Goal: Feedback & Contribution: Submit feedback/report problem

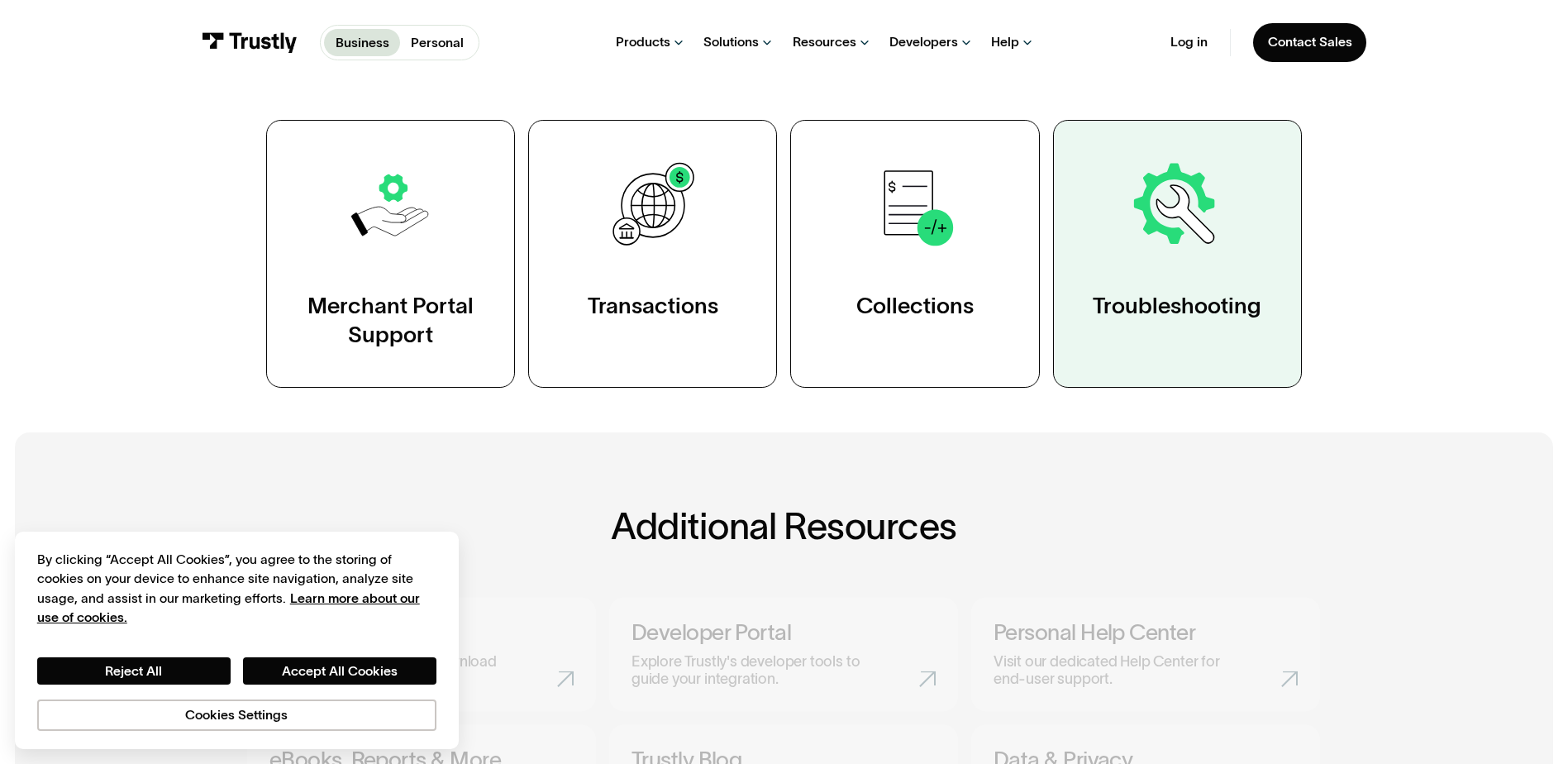
scroll to position [496, 0]
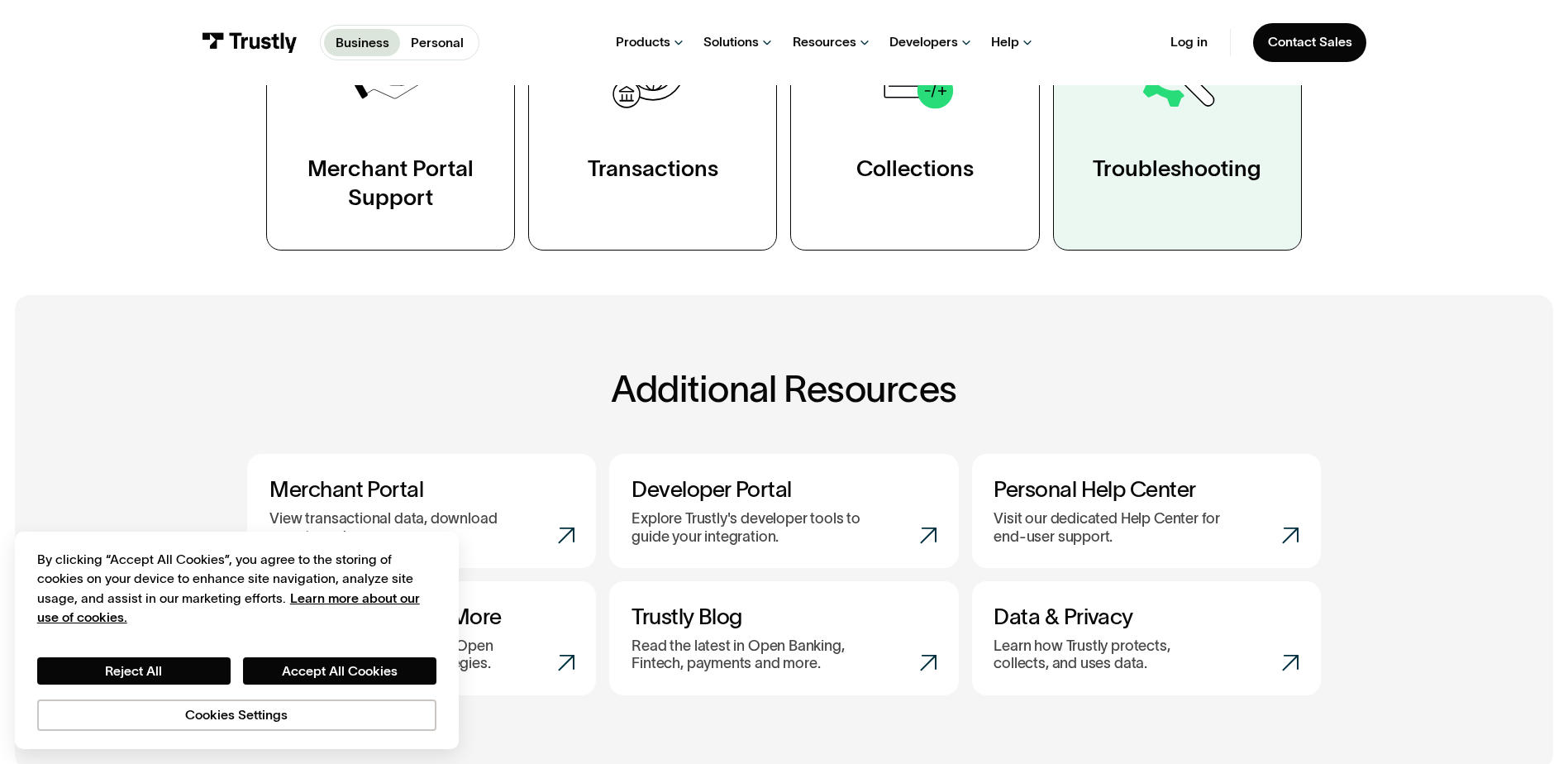
click at [1163, 220] on link "Troubleshooting" at bounding box center [1176, 116] width 248 height 268
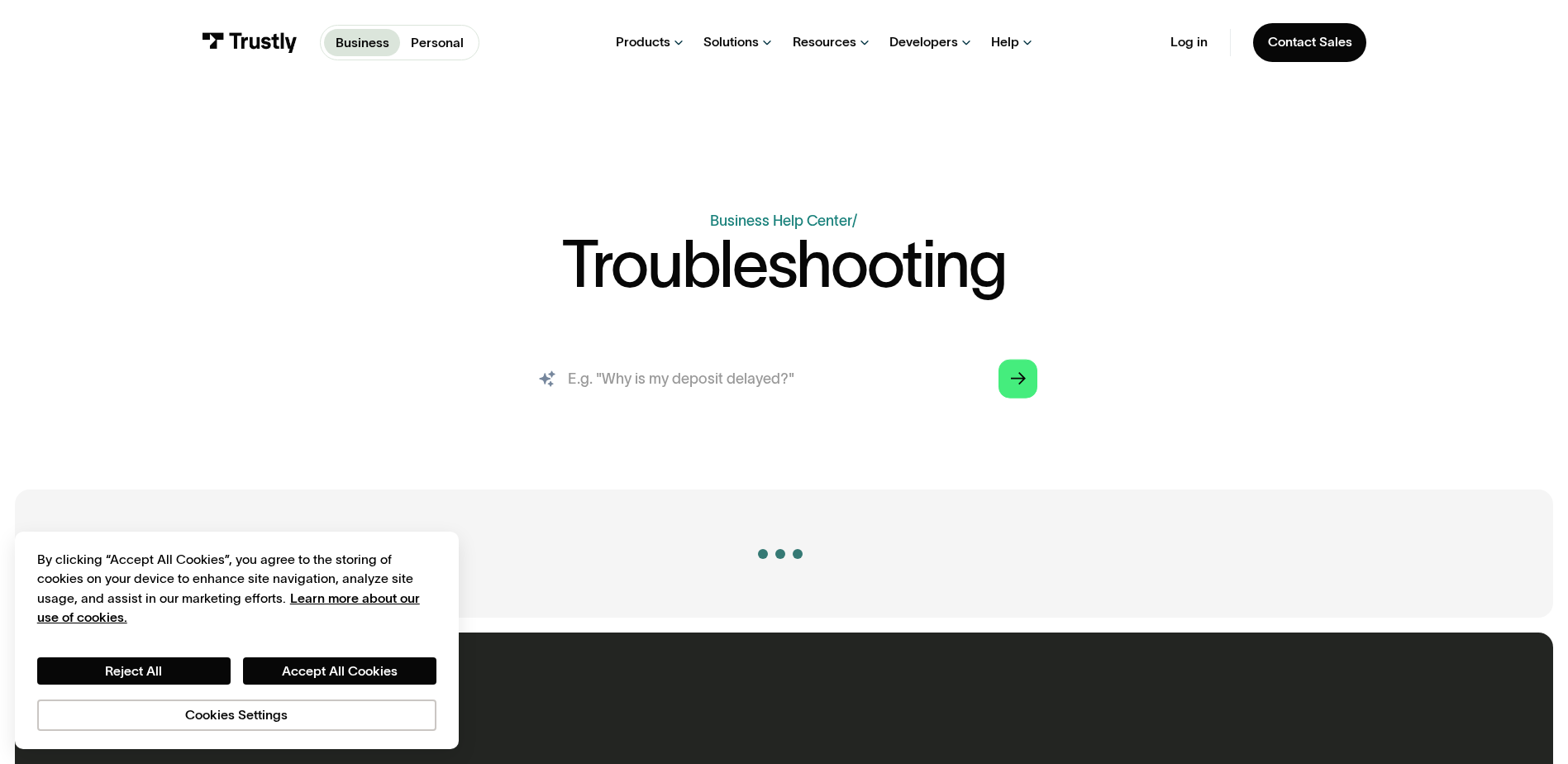
click at [754, 359] on input "search" at bounding box center [784, 378] width 536 height 60
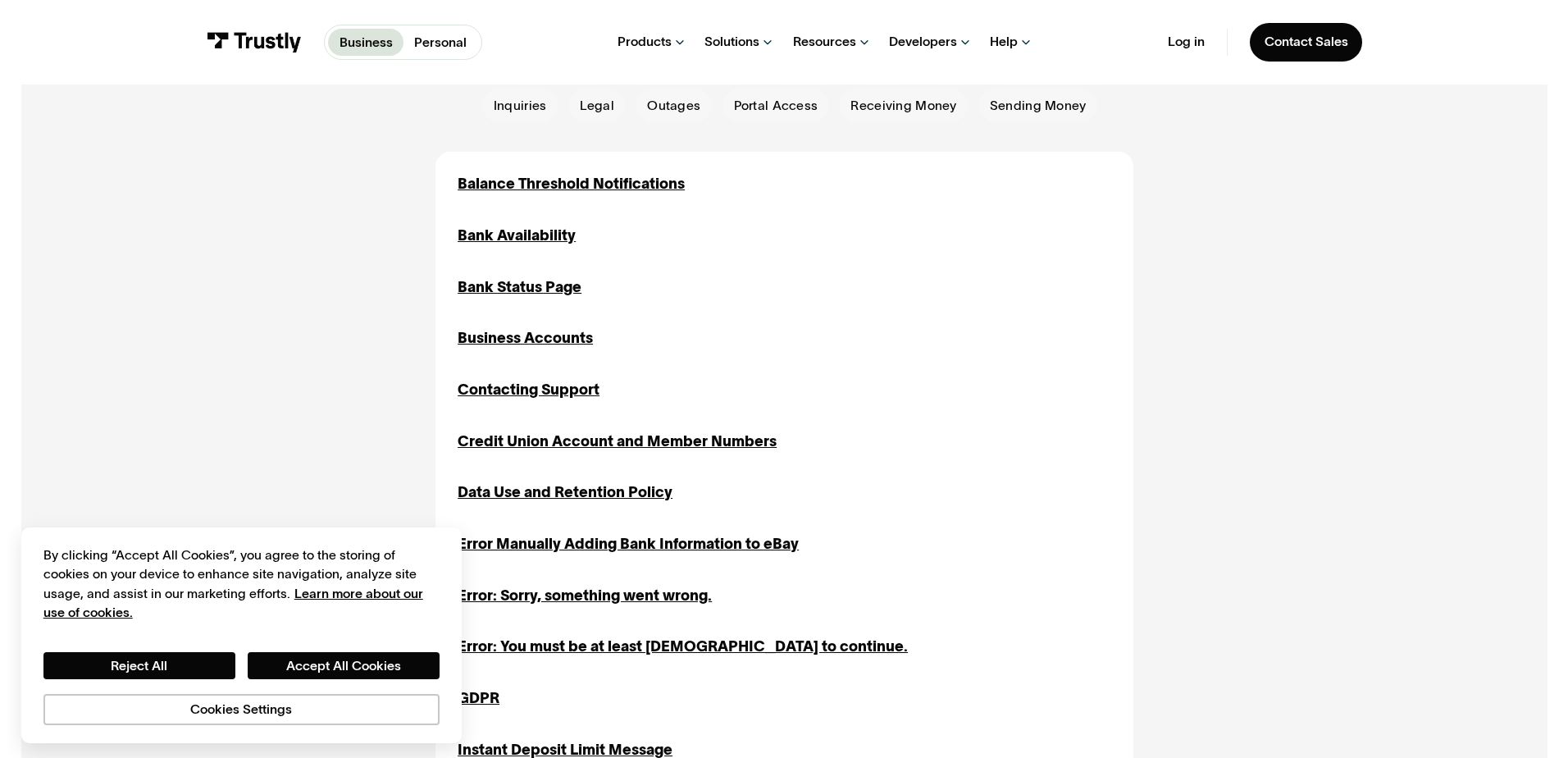
scroll to position [82, 0]
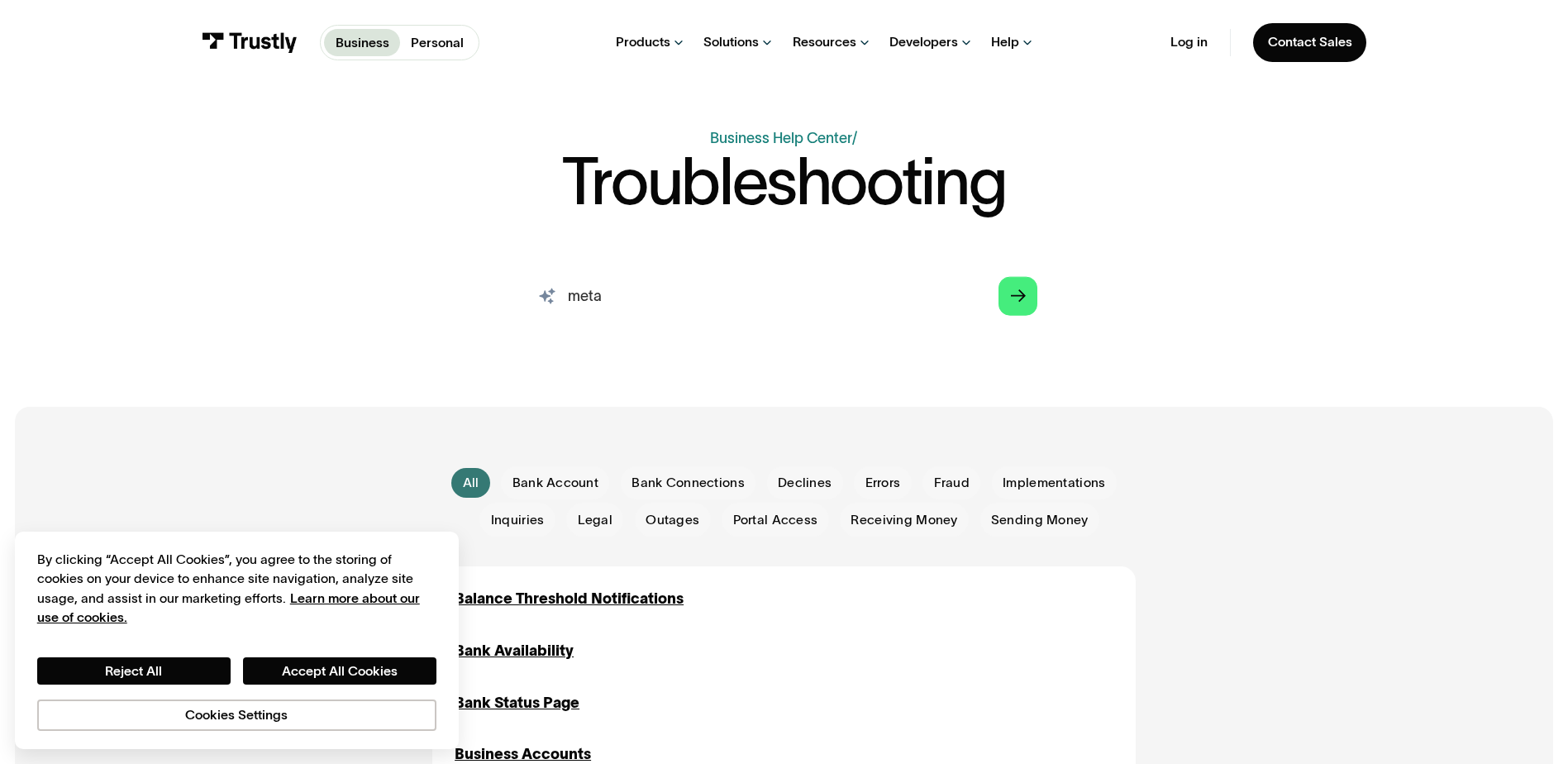
type input "meta"
click at [1009, 293] on link "Arrow Right" at bounding box center [1018, 296] width 39 height 39
click at [1026, 297] on polygon "Search" at bounding box center [1017, 296] width 15 height 13
click at [179, 710] on button "Cookies Settings" at bounding box center [237, 715] width 400 height 31
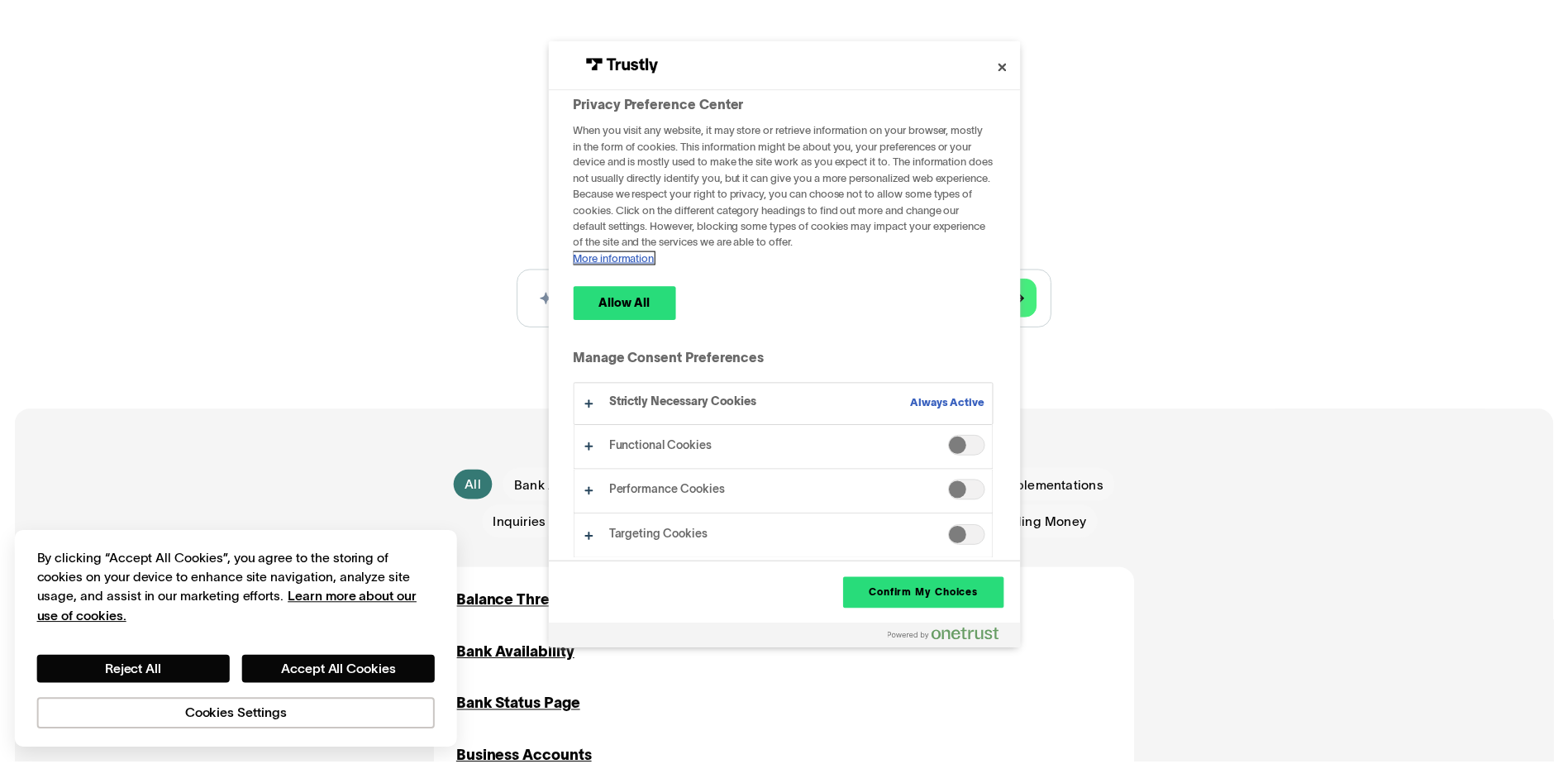
scroll to position [6, 0]
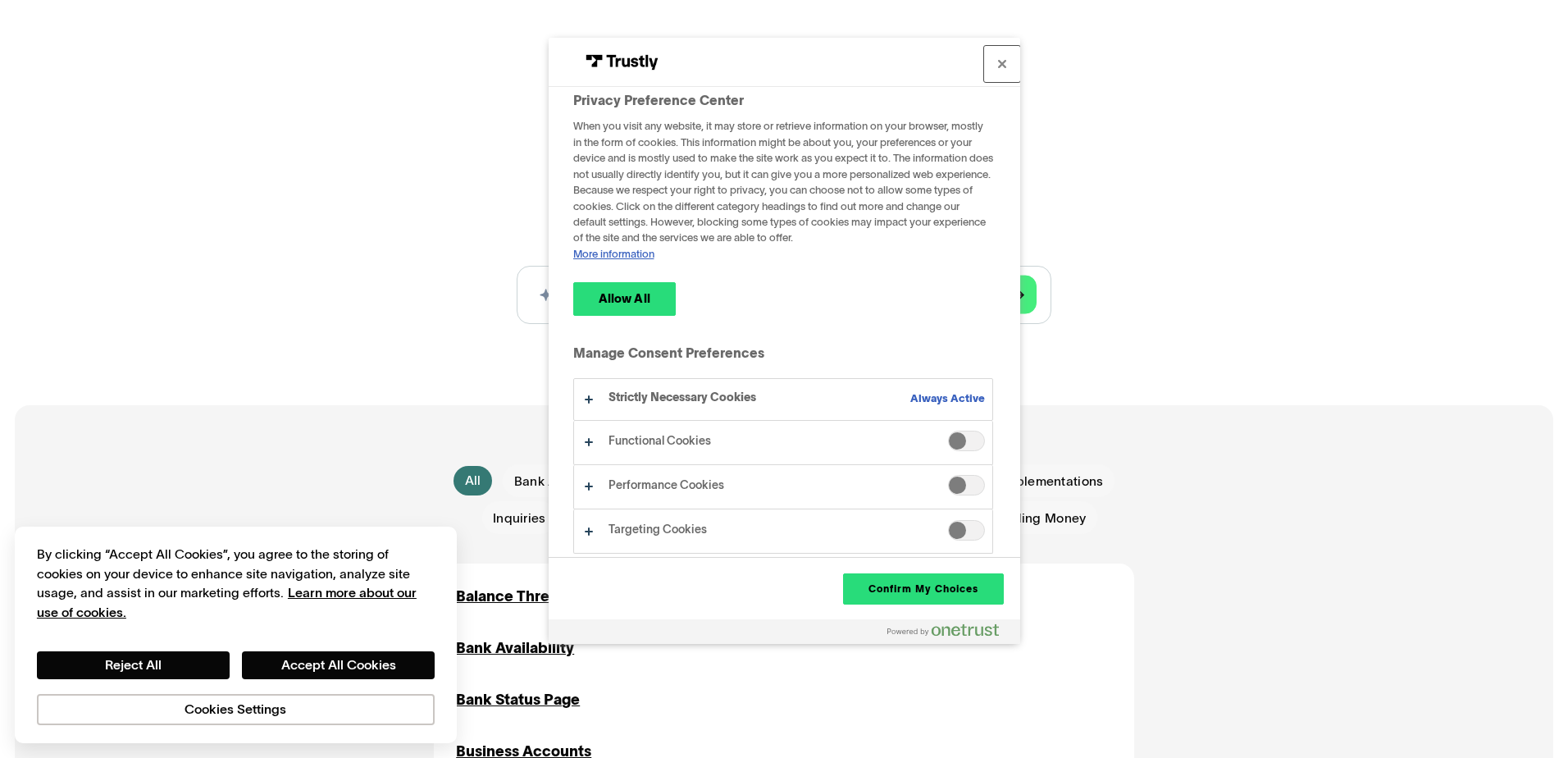
click at [1006, 70] on button "Close" at bounding box center [1002, 63] width 36 height 36
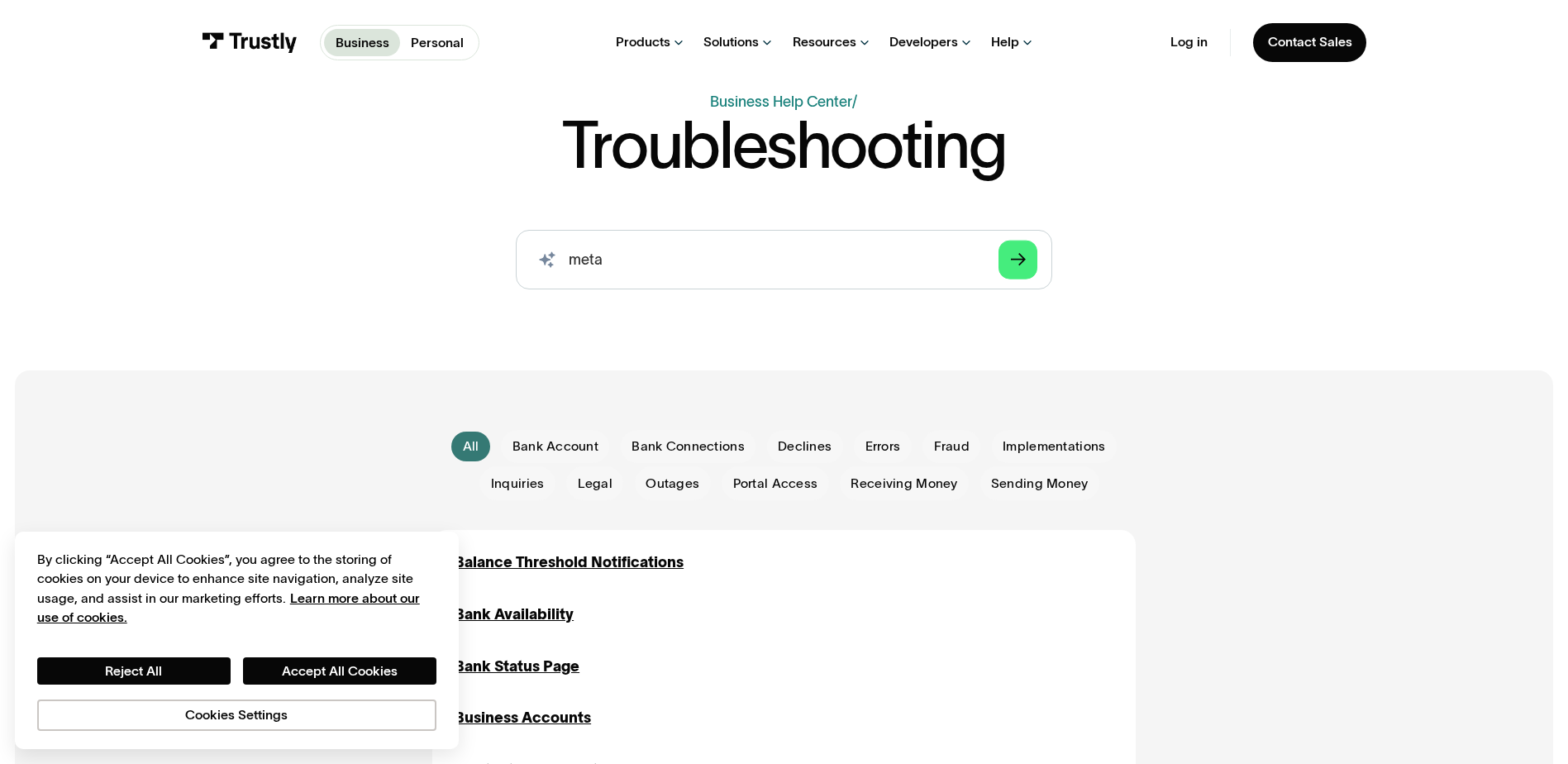
scroll to position [0, 0]
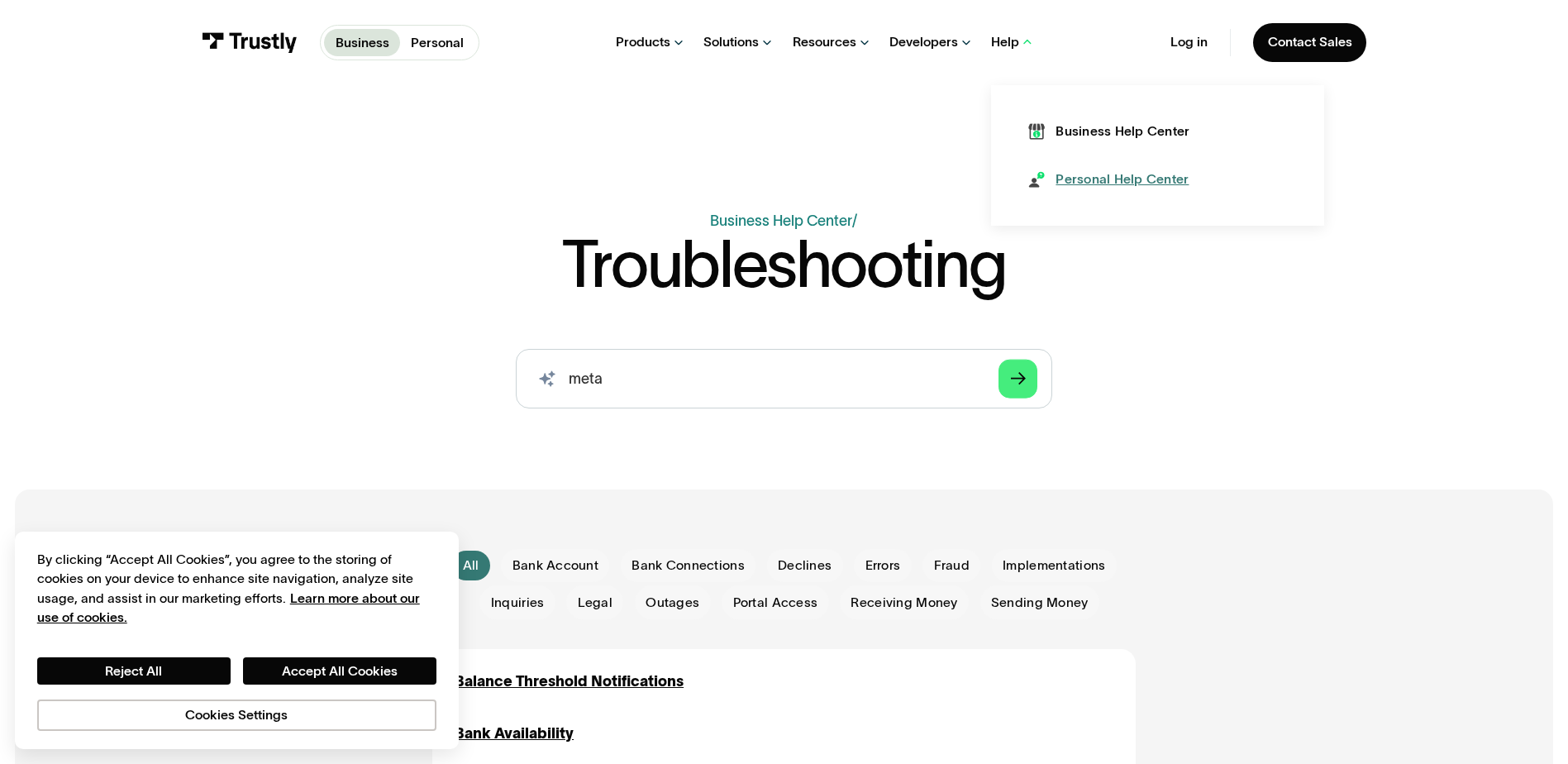
click at [1052, 189] on link "Personal Help Center" at bounding box center [1108, 179] width 160 height 19
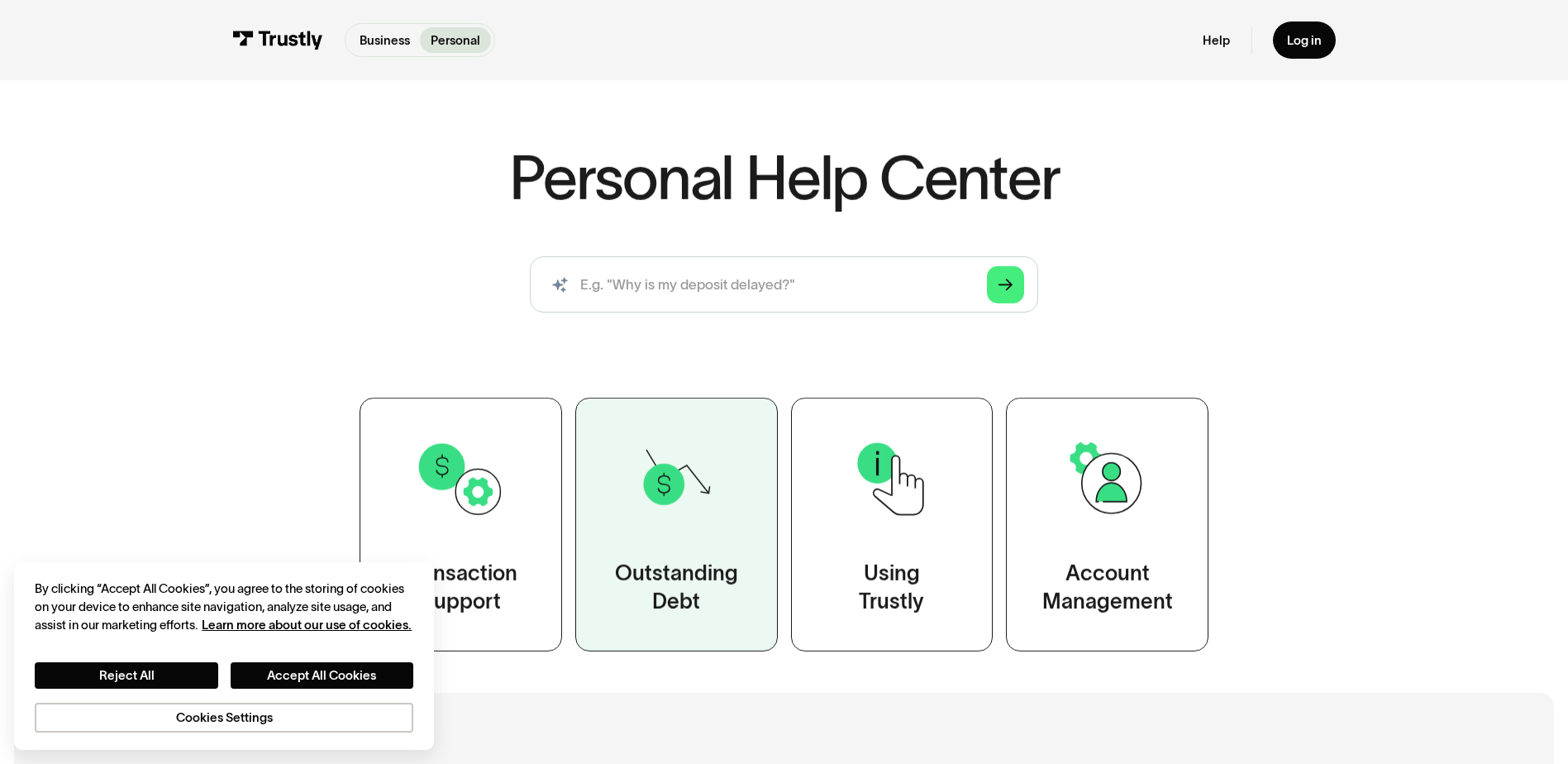
scroll to position [165, 0]
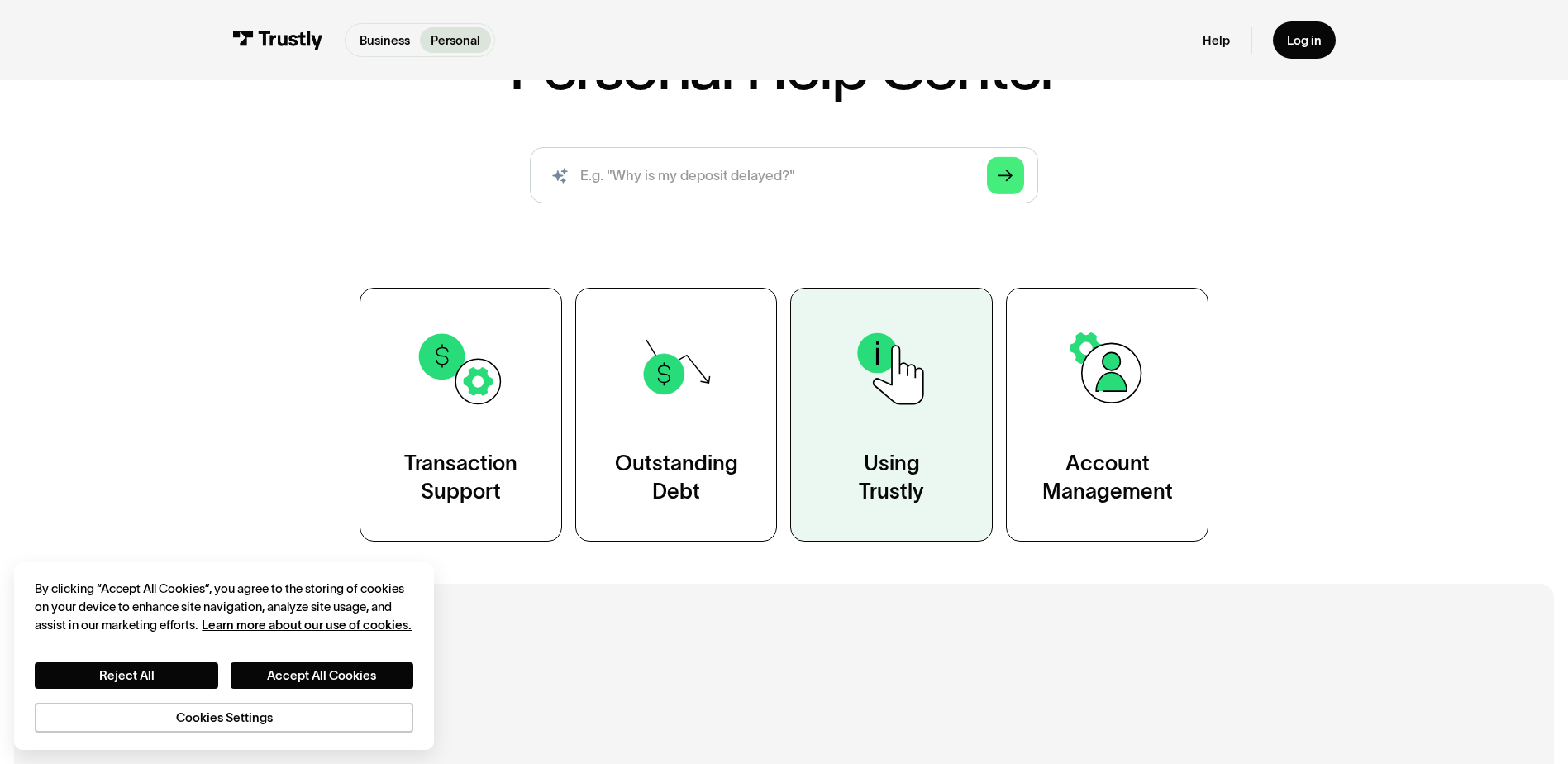
click at [847, 392] on img at bounding box center [892, 368] width 91 height 91
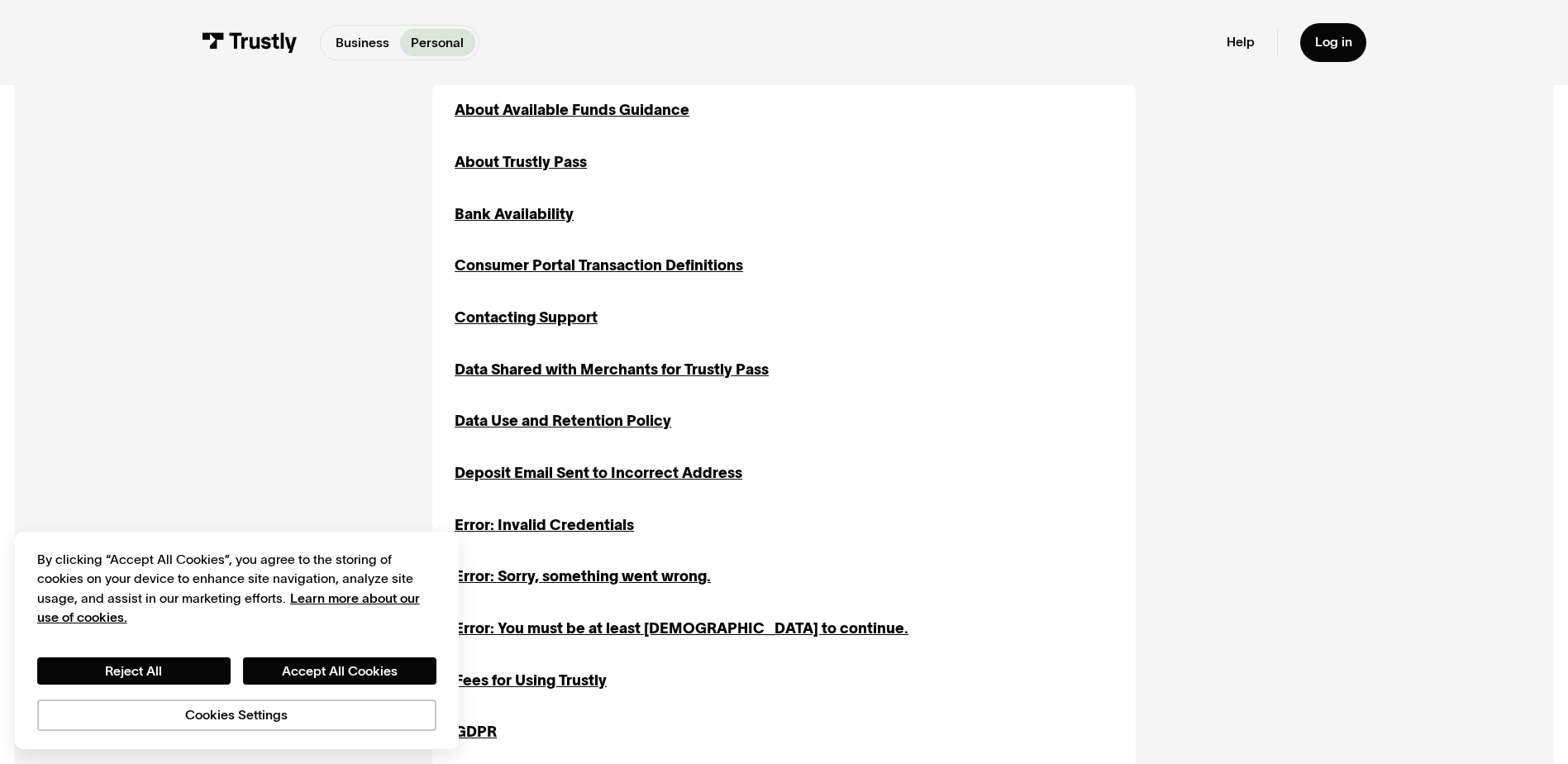
scroll to position [578, 0]
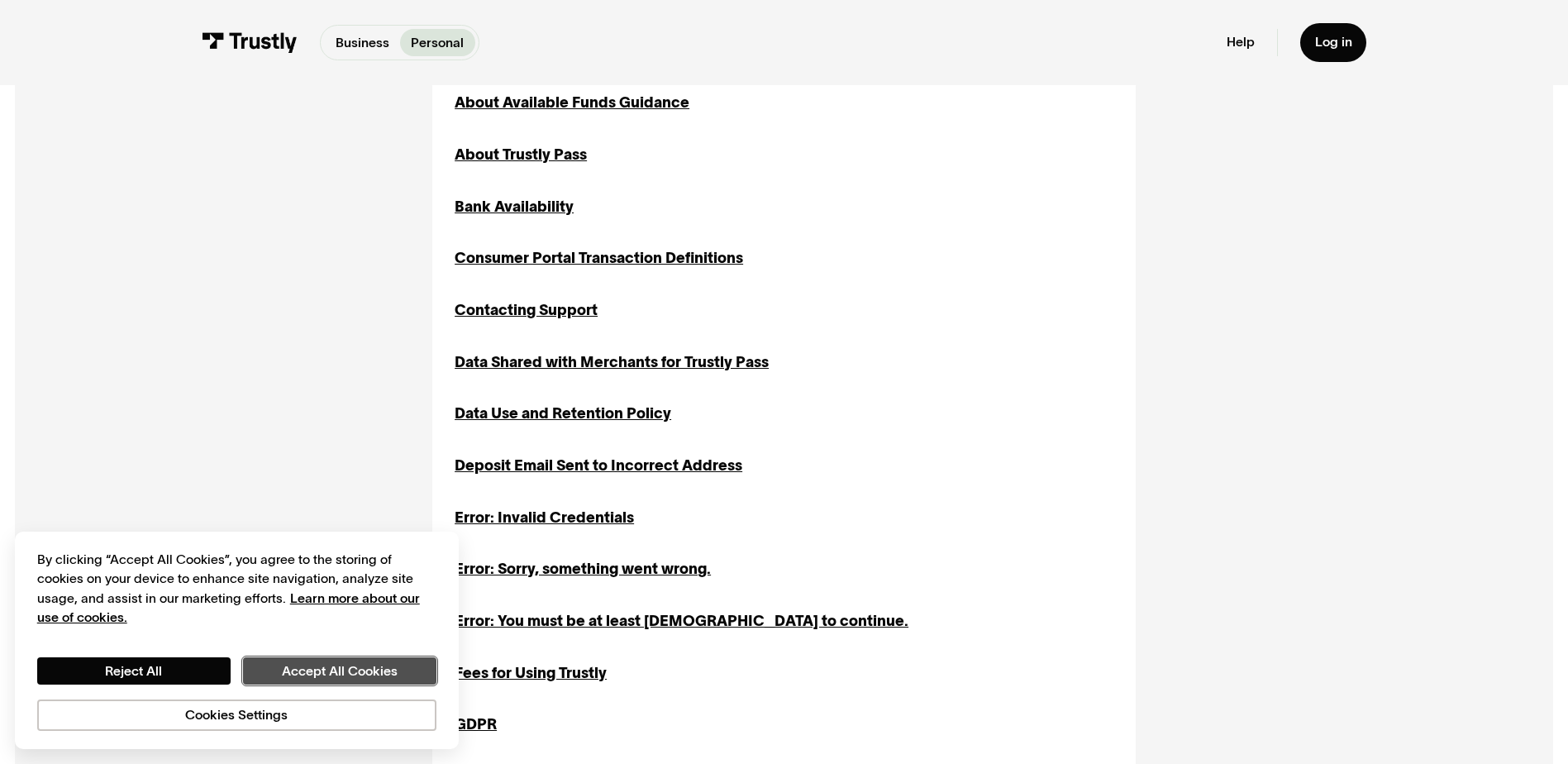
drag, startPoint x: 318, startPoint y: 666, endPoint x: 318, endPoint y: 638, distance: 28.0
click at [318, 666] on button "Accept All Cookies" at bounding box center [339, 671] width 193 height 28
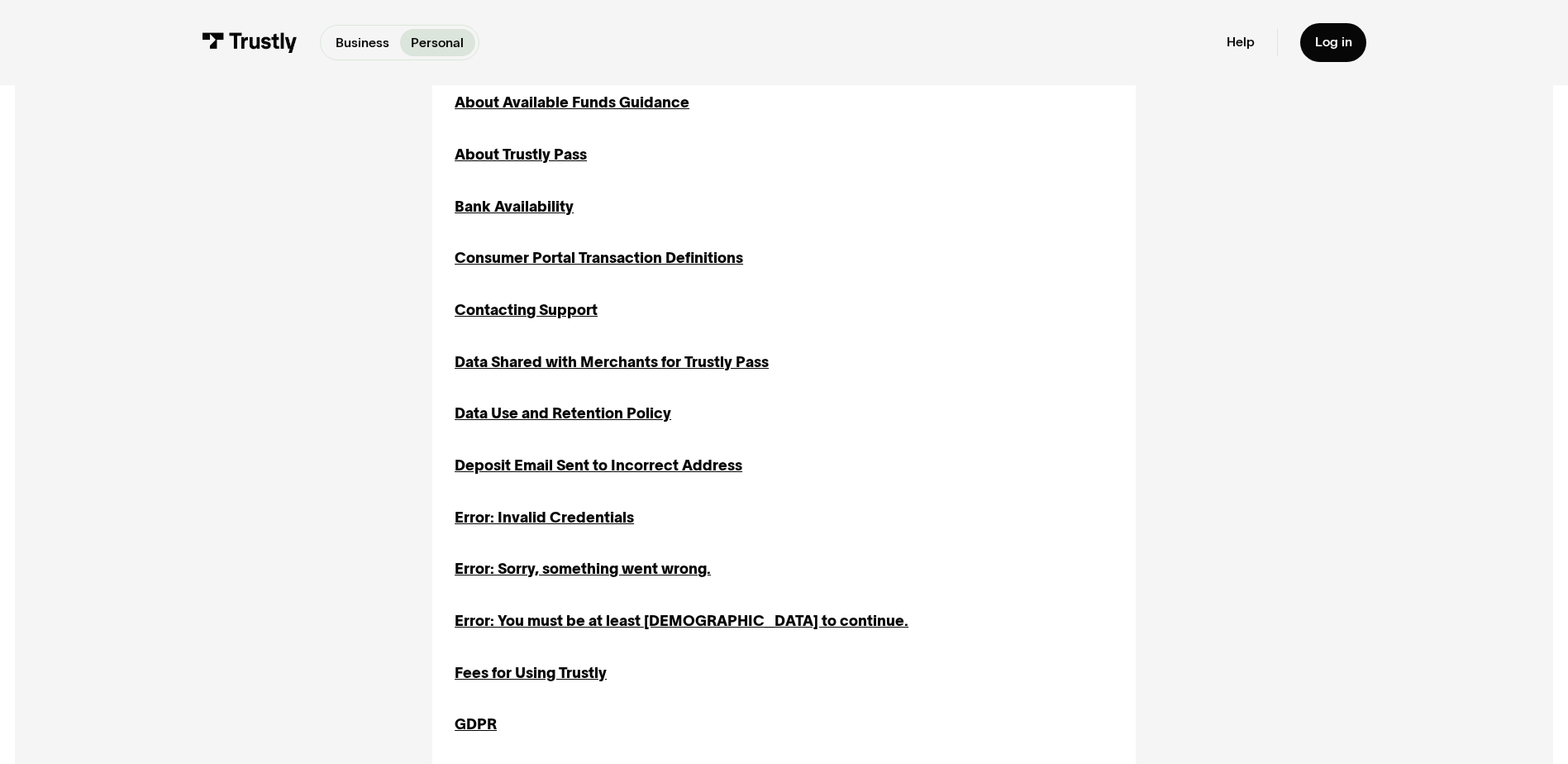
click at [523, 210] on div "Bank Availability" at bounding box center [514, 206] width 119 height 23
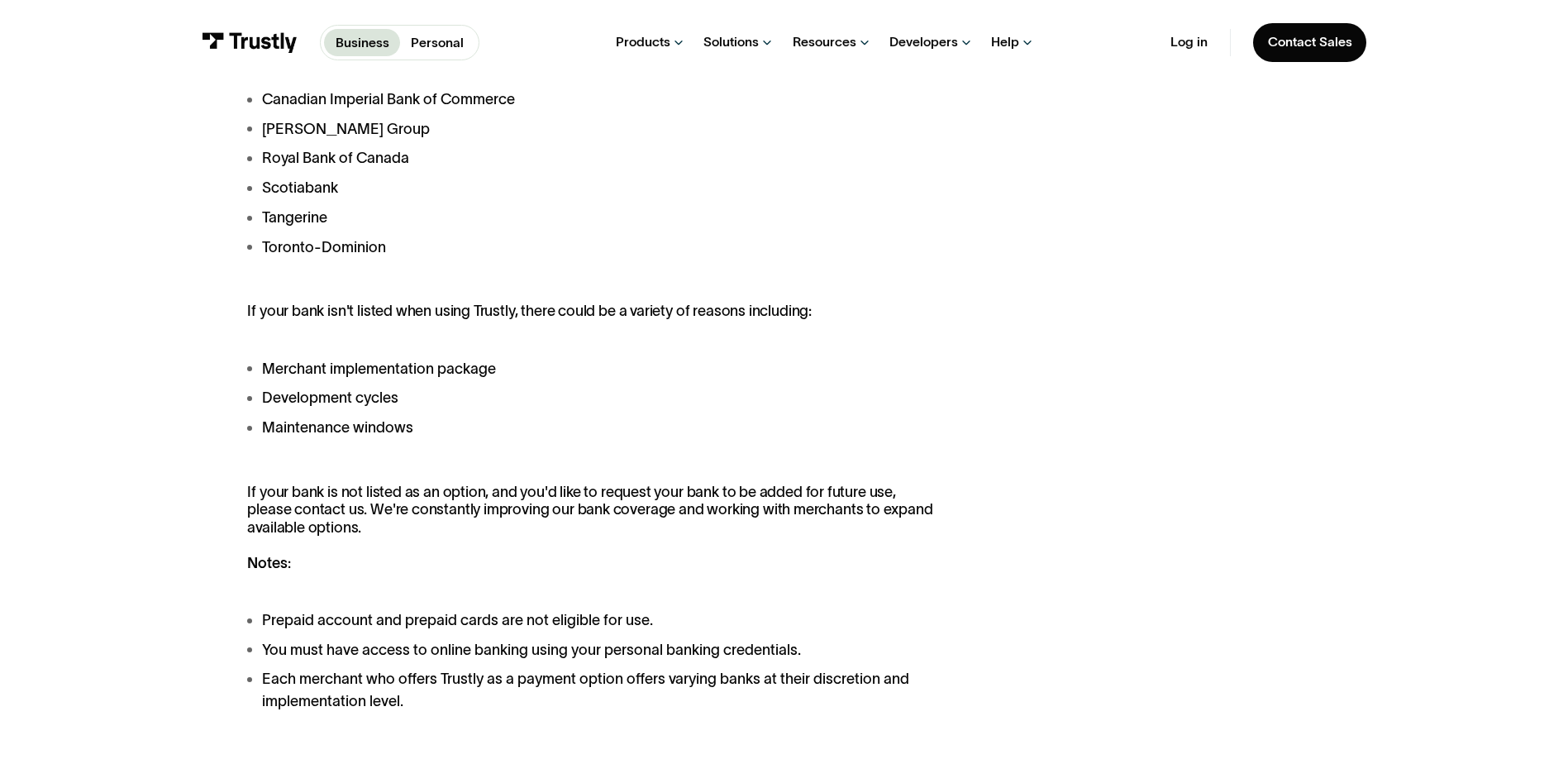
scroll to position [1157, 0]
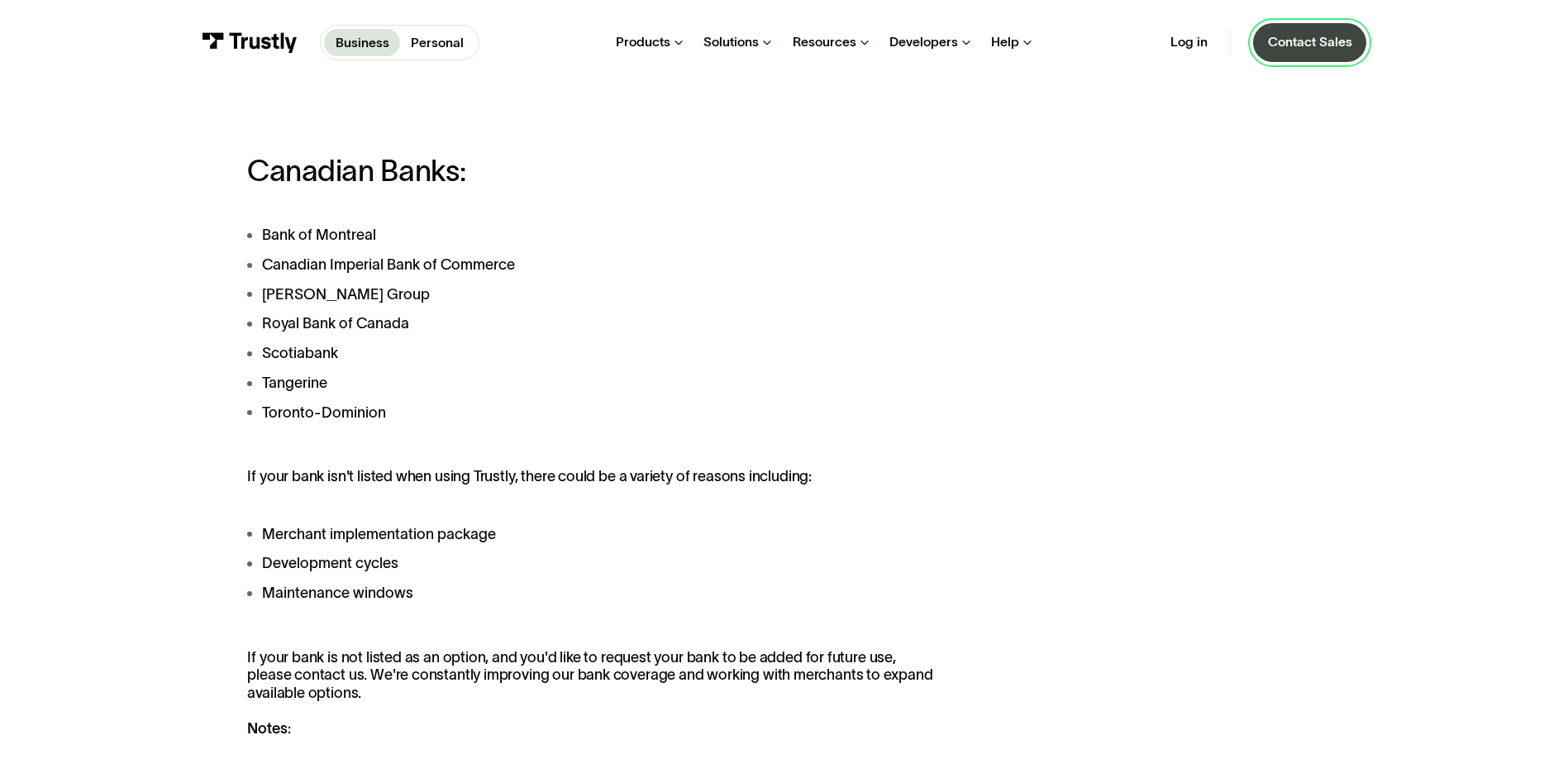
click at [1290, 51] on link "Contact Sales" at bounding box center [1310, 43] width 114 height 39
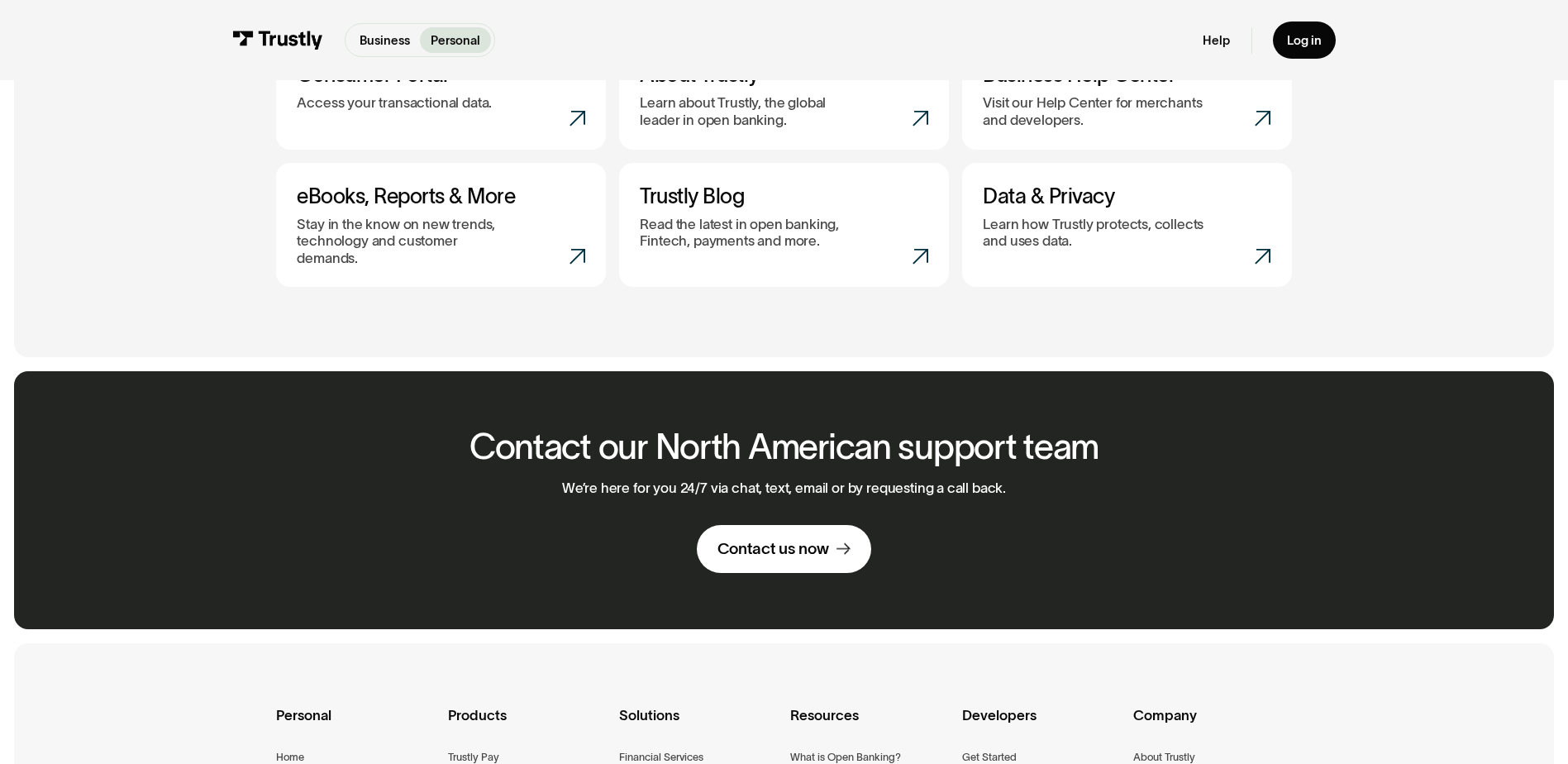
scroll to position [992, 0]
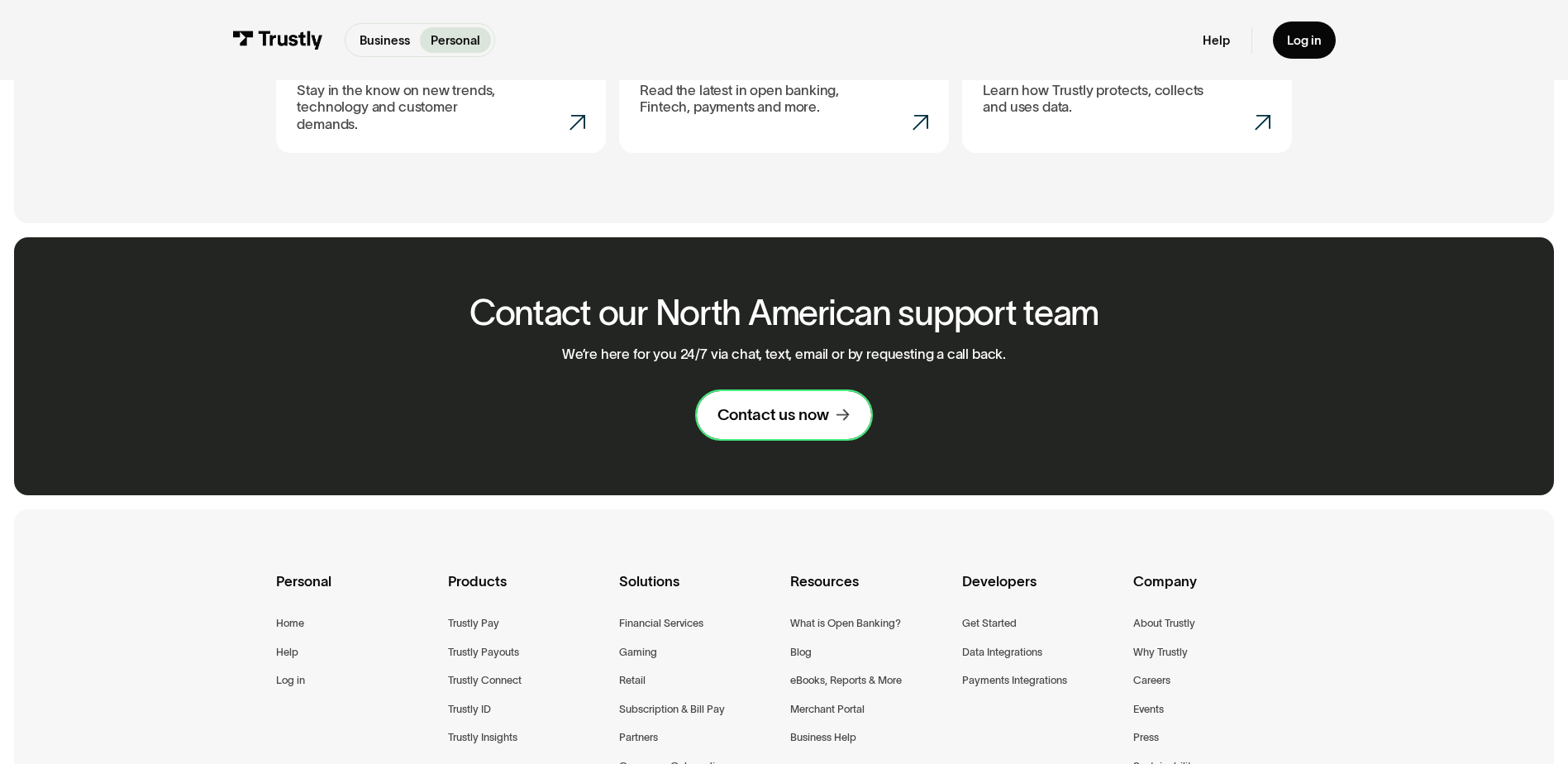
click at [828, 410] on div "Contact us now" at bounding box center [774, 414] width 112 height 21
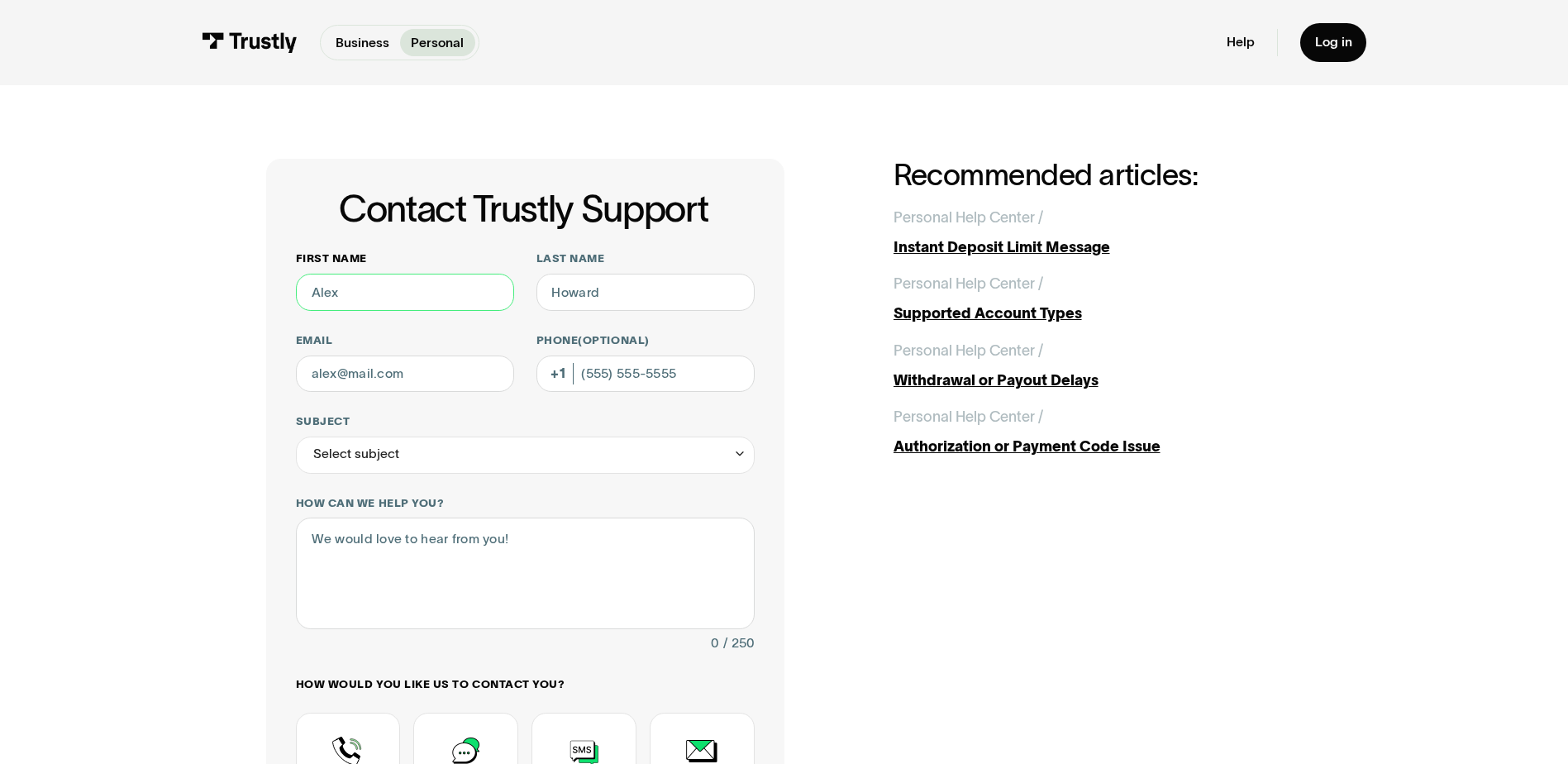
click at [432, 279] on input "First name" at bounding box center [405, 293] width 218 height 37
type input "[PERSON_NAME]"
type input "[PERSON_NAME][EMAIL_ADDRESS][PERSON_NAME][DOMAIN_NAME]"
type input "[PHONE_NUMBER]"
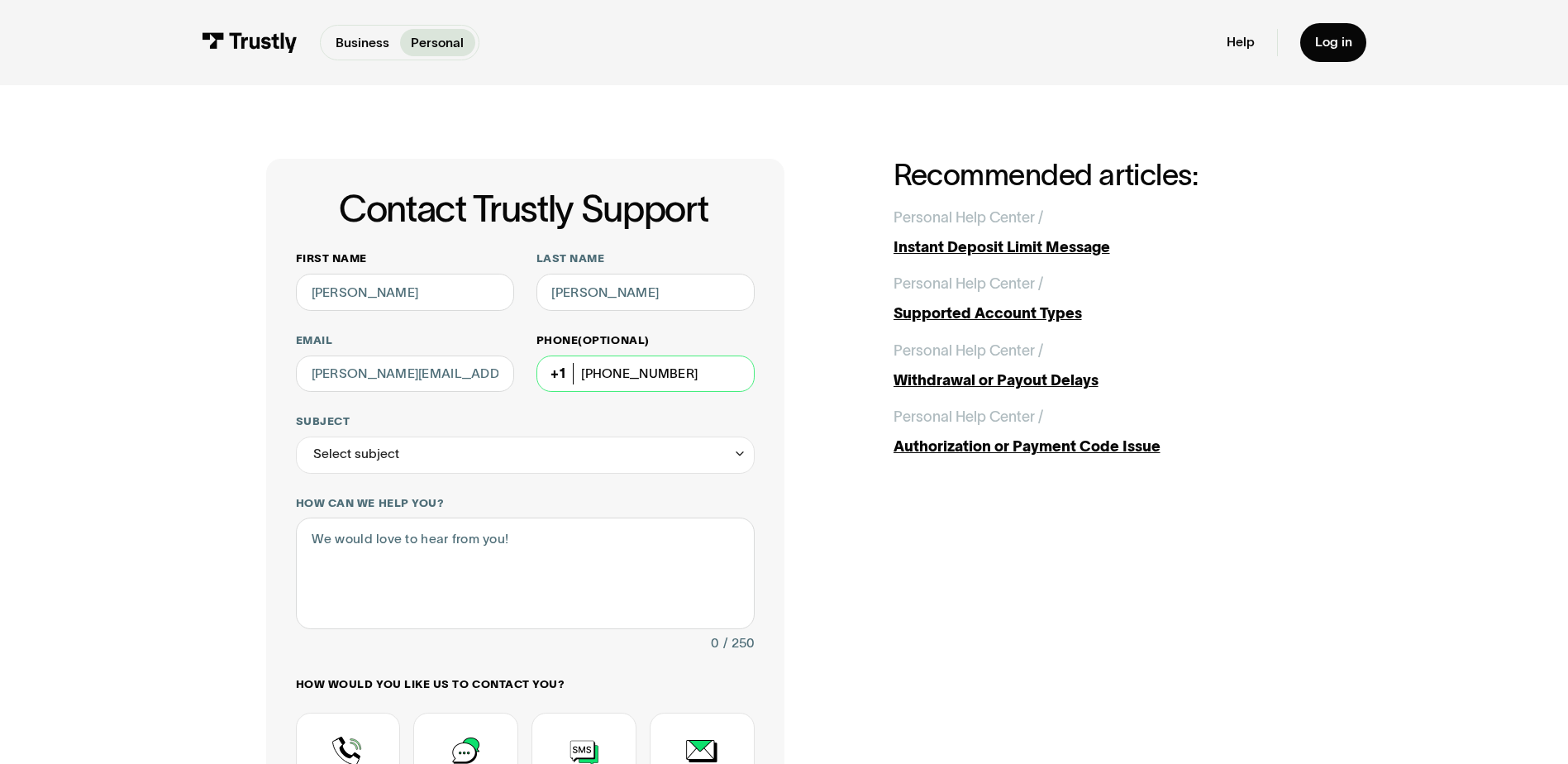
drag, startPoint x: 682, startPoint y: 381, endPoint x: 537, endPoint y: 378, distance: 145.0
click at [539, 379] on input "[PHONE_NUMBER]" at bounding box center [645, 374] width 218 height 37
click at [528, 451] on div "Select subject" at bounding box center [524, 455] width 459 height 37
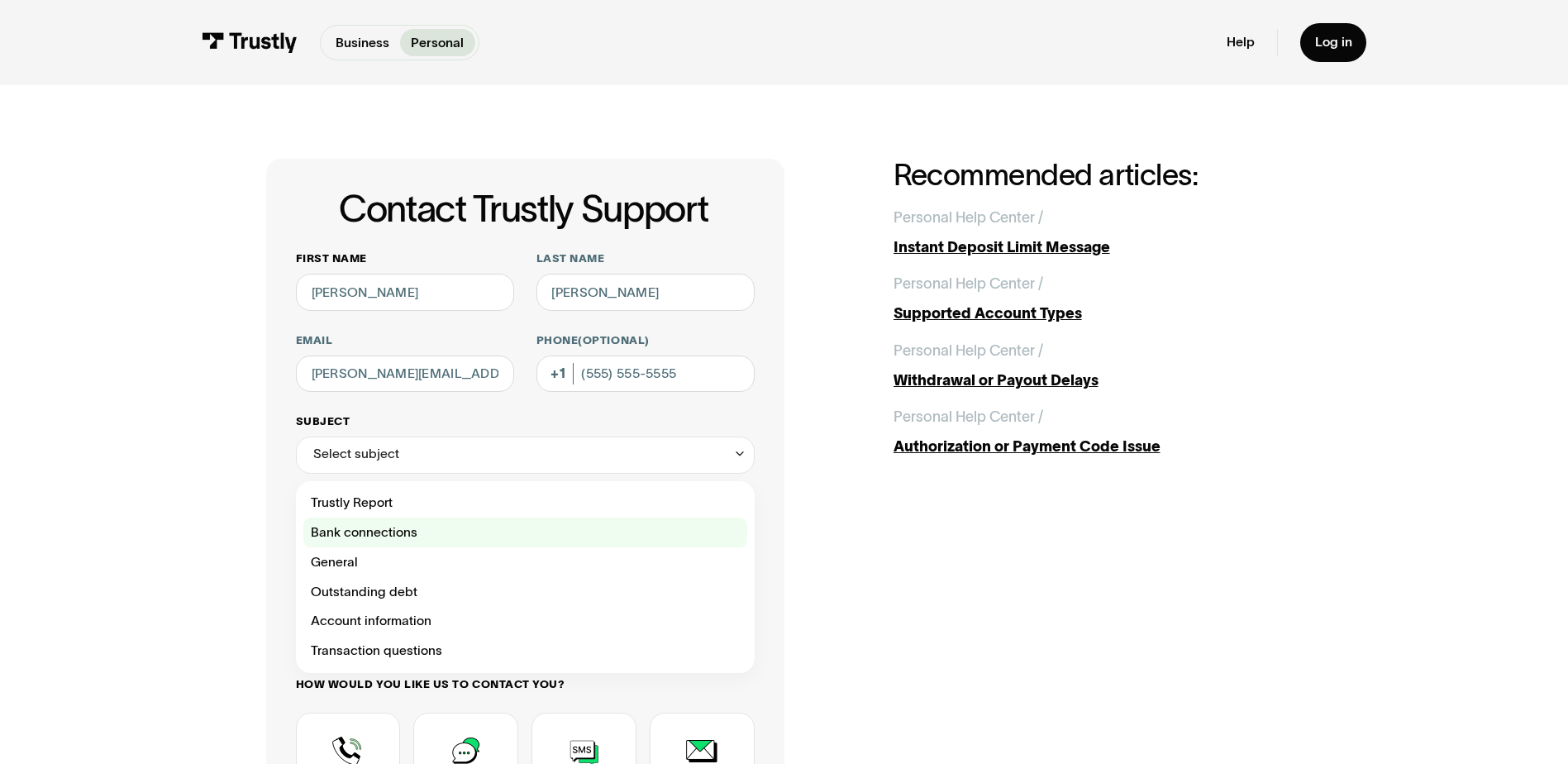
click at [545, 535] on div "Contact Trustly Support" at bounding box center [525, 532] width 444 height 29
type input "**********"
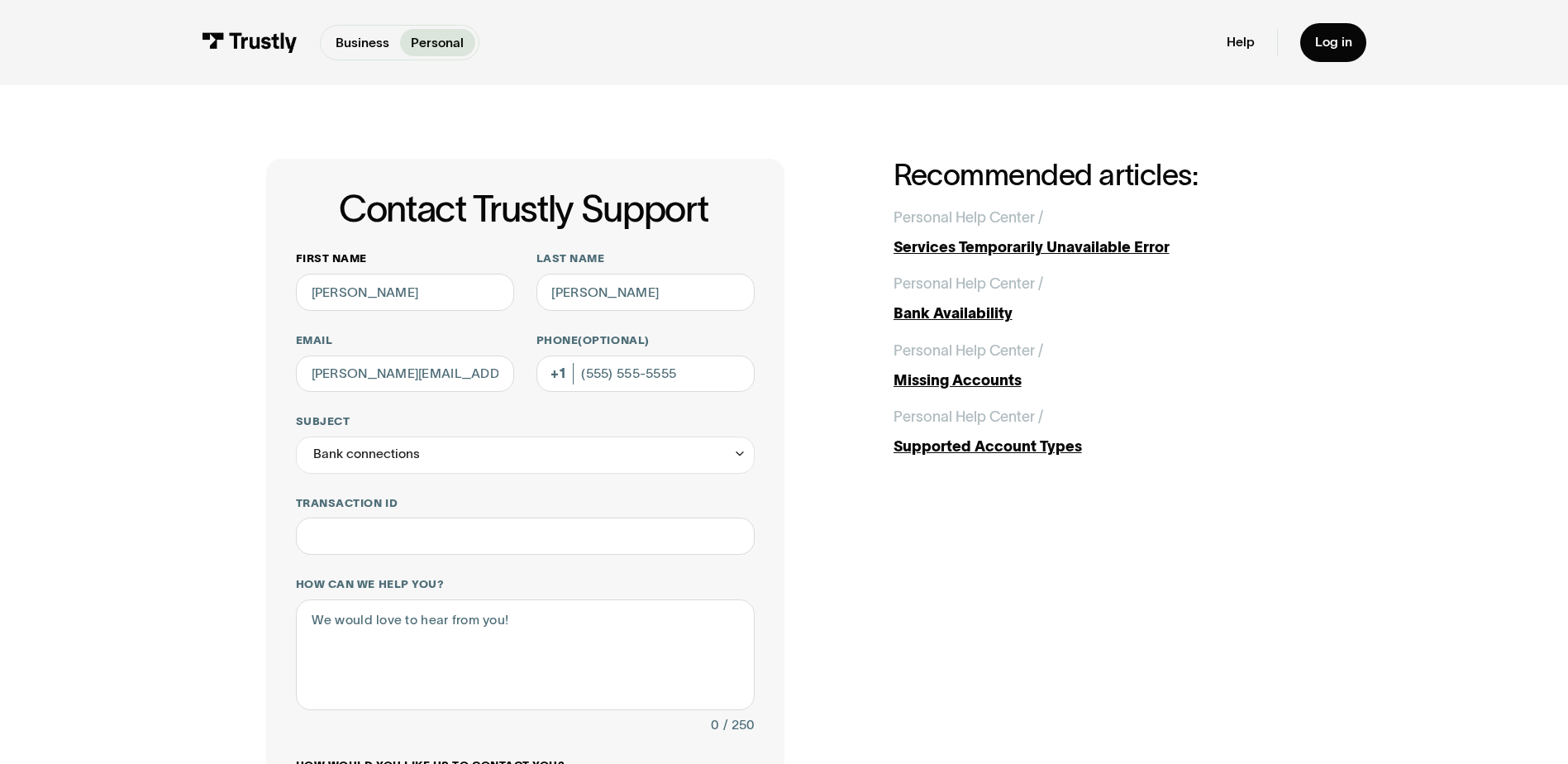
click at [513, 477] on div "**********" at bounding box center [524, 618] width 459 height 734
click at [528, 476] on div "**********" at bounding box center [524, 618] width 459 height 734
click at [540, 448] on div "Bank connections" at bounding box center [524, 455] width 459 height 37
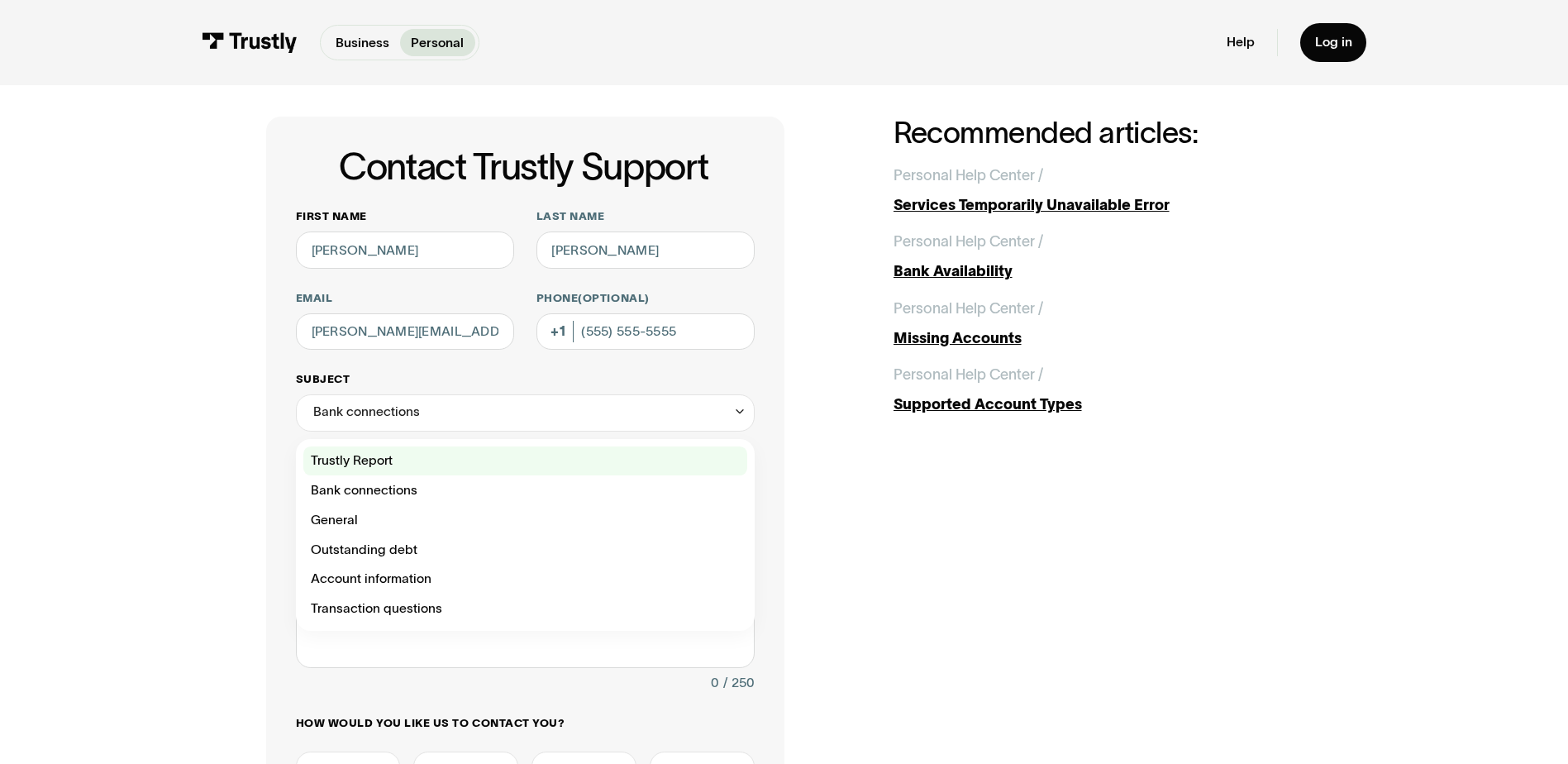
scroll to position [82, 0]
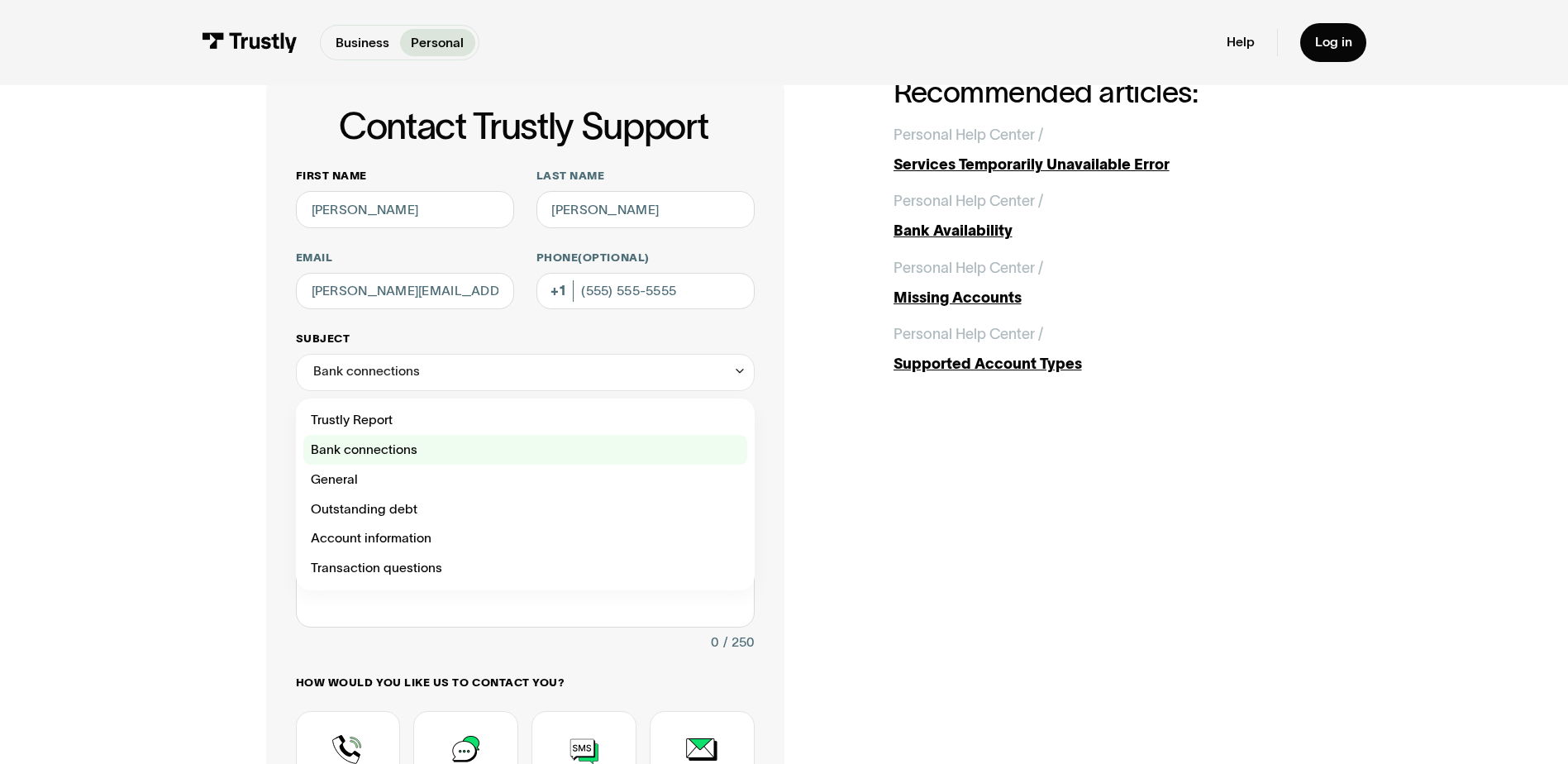
click at [422, 441] on div "Contact Trustly Support" at bounding box center [525, 450] width 444 height 29
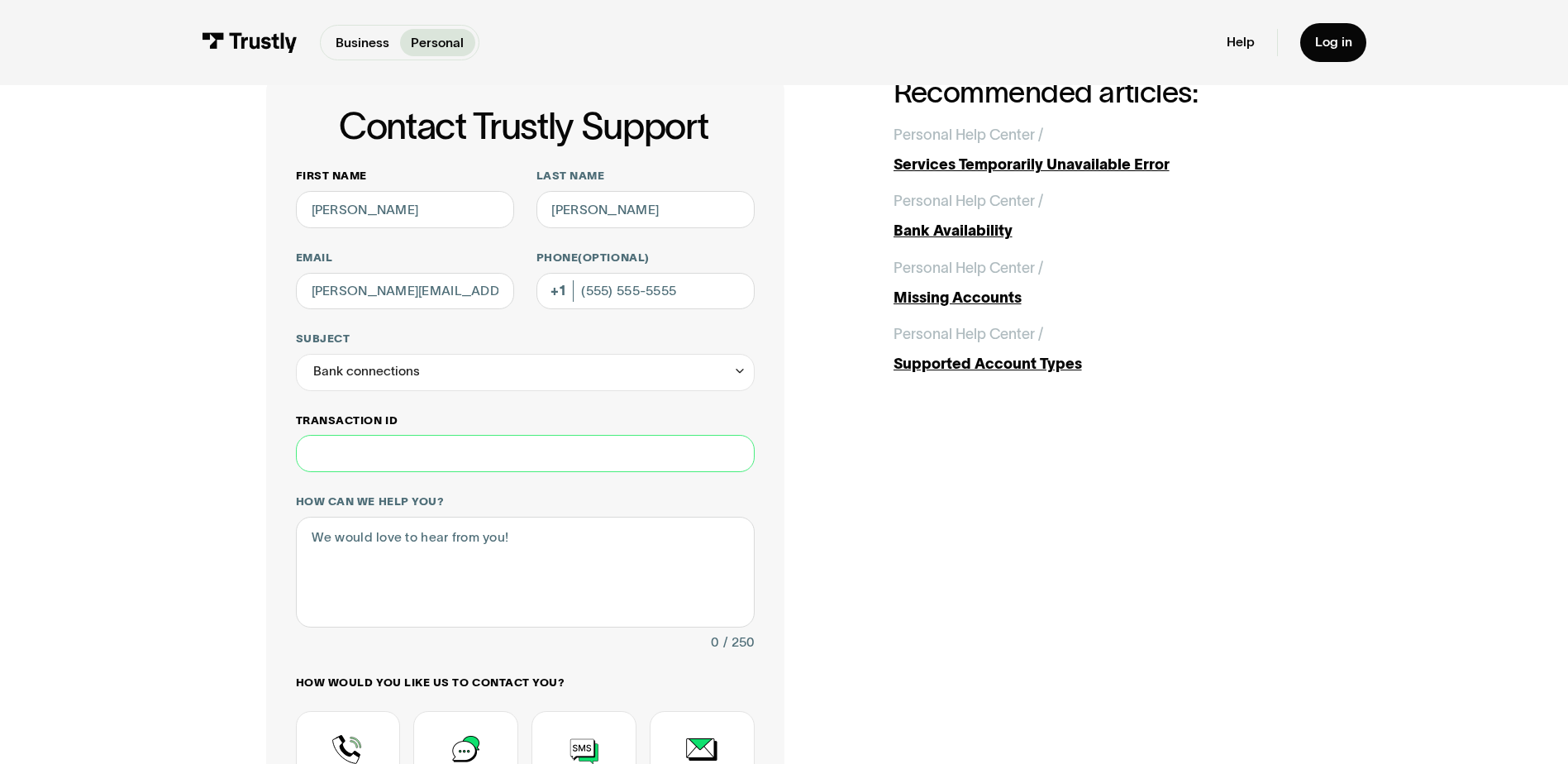
click at [430, 441] on input "Transaction ID" at bounding box center [524, 454] width 459 height 37
click at [469, 562] on textarea "How can we help you?" at bounding box center [524, 572] width 459 height 111
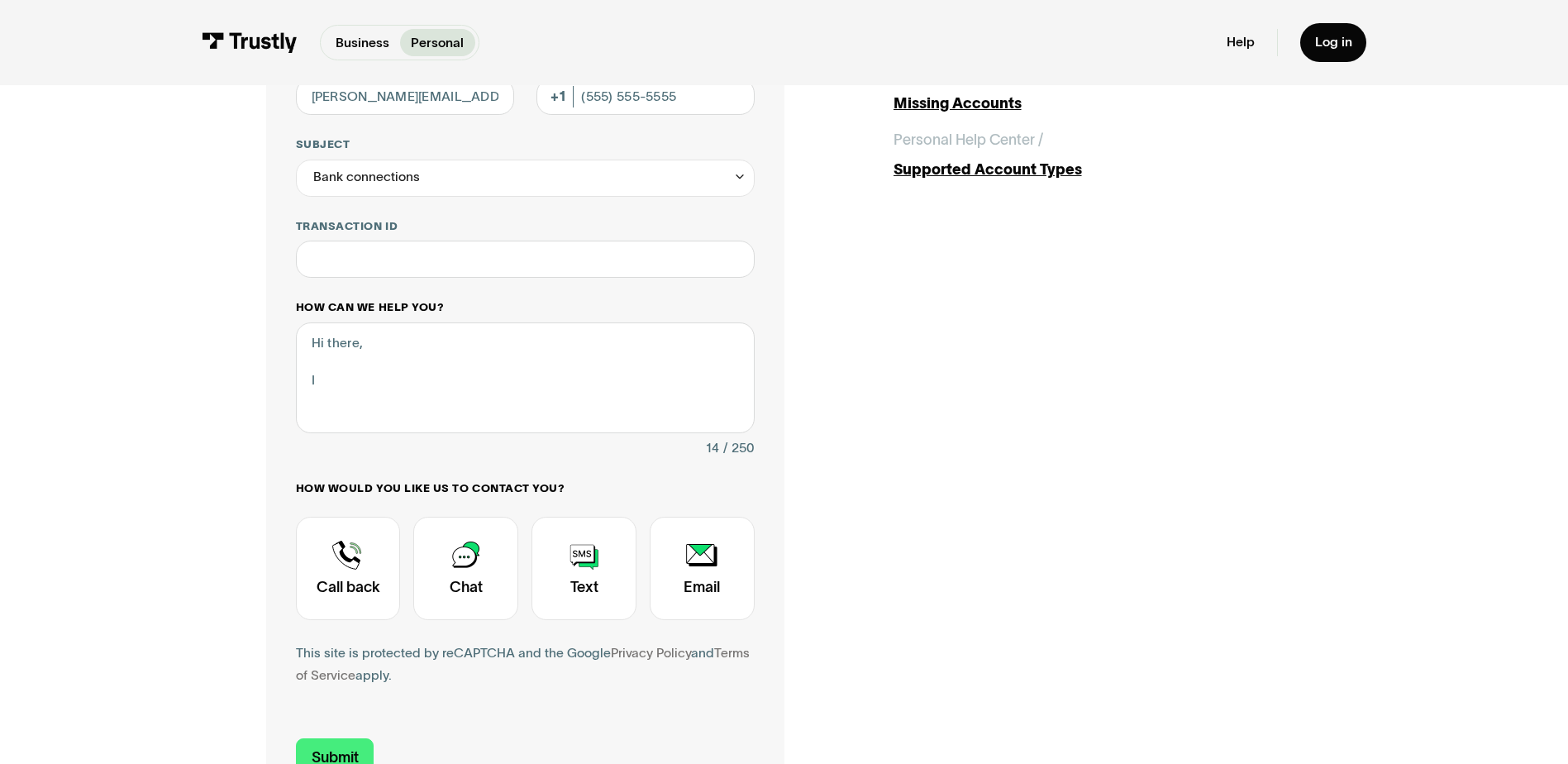
scroll to position [248, 0]
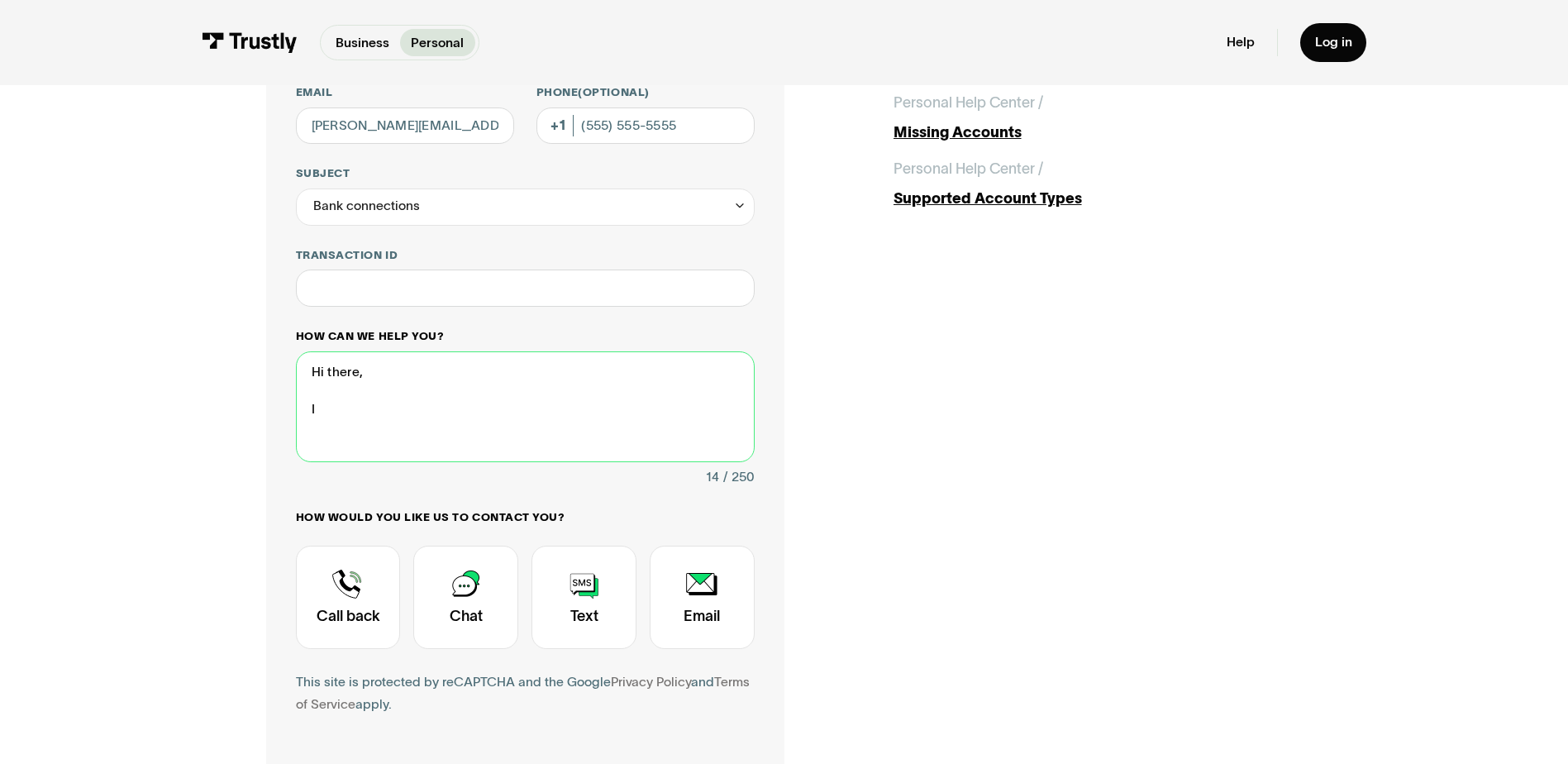
click at [437, 394] on textarea "Hi there, I" at bounding box center [524, 407] width 459 height 111
click at [448, 415] on textarea "Hi there, I" at bounding box center [524, 407] width 459 height 111
click at [519, 400] on textarea "Hi there, I" at bounding box center [524, 407] width 459 height 111
click at [524, 414] on textarea "Hi there, I" at bounding box center [524, 407] width 459 height 111
click at [623, 412] on textarea "Hi there, I noticed that Meta uses Trustly to connect bank accounts to pa" at bounding box center [524, 407] width 459 height 111
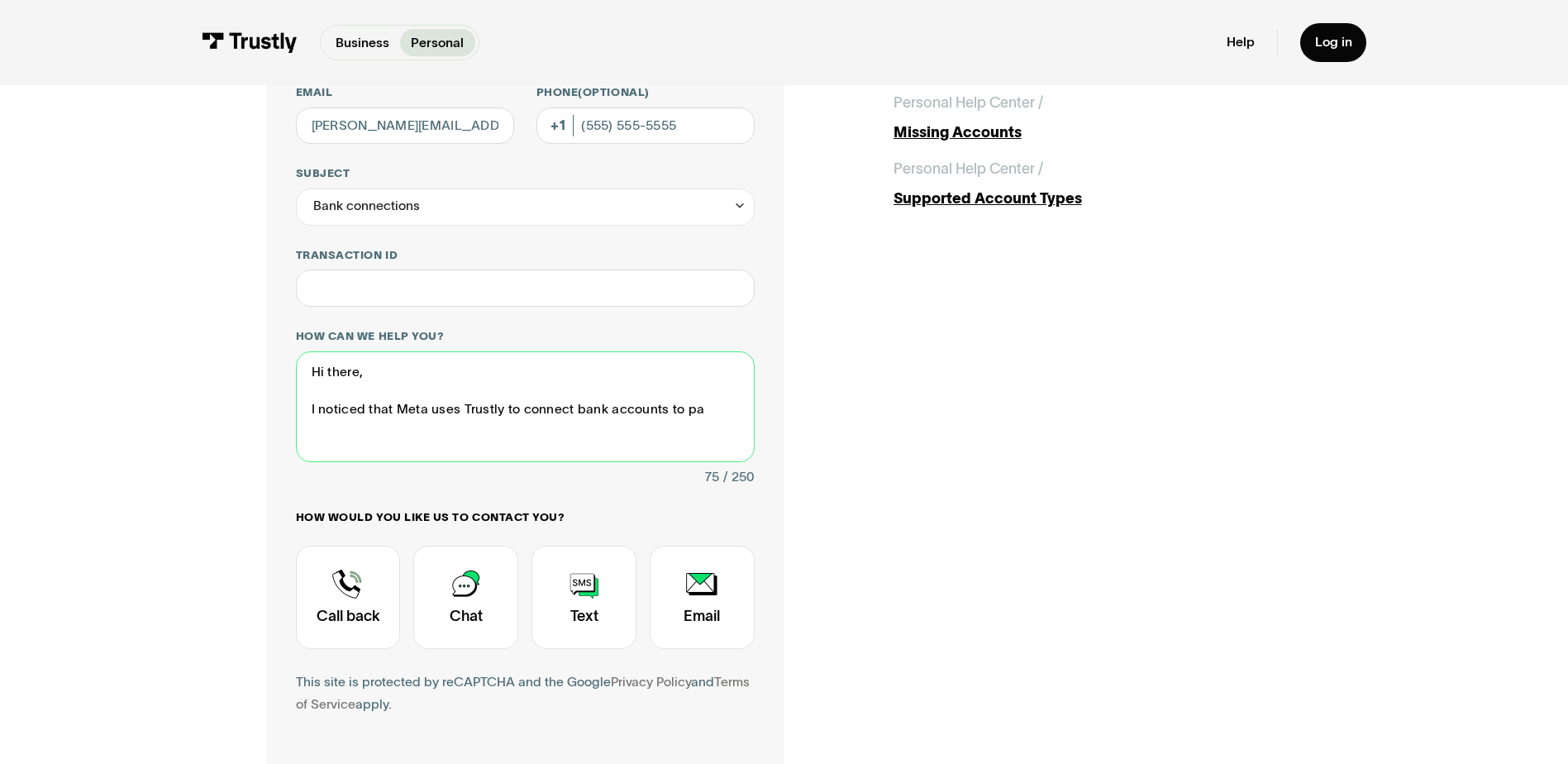
scroll to position [413, 0]
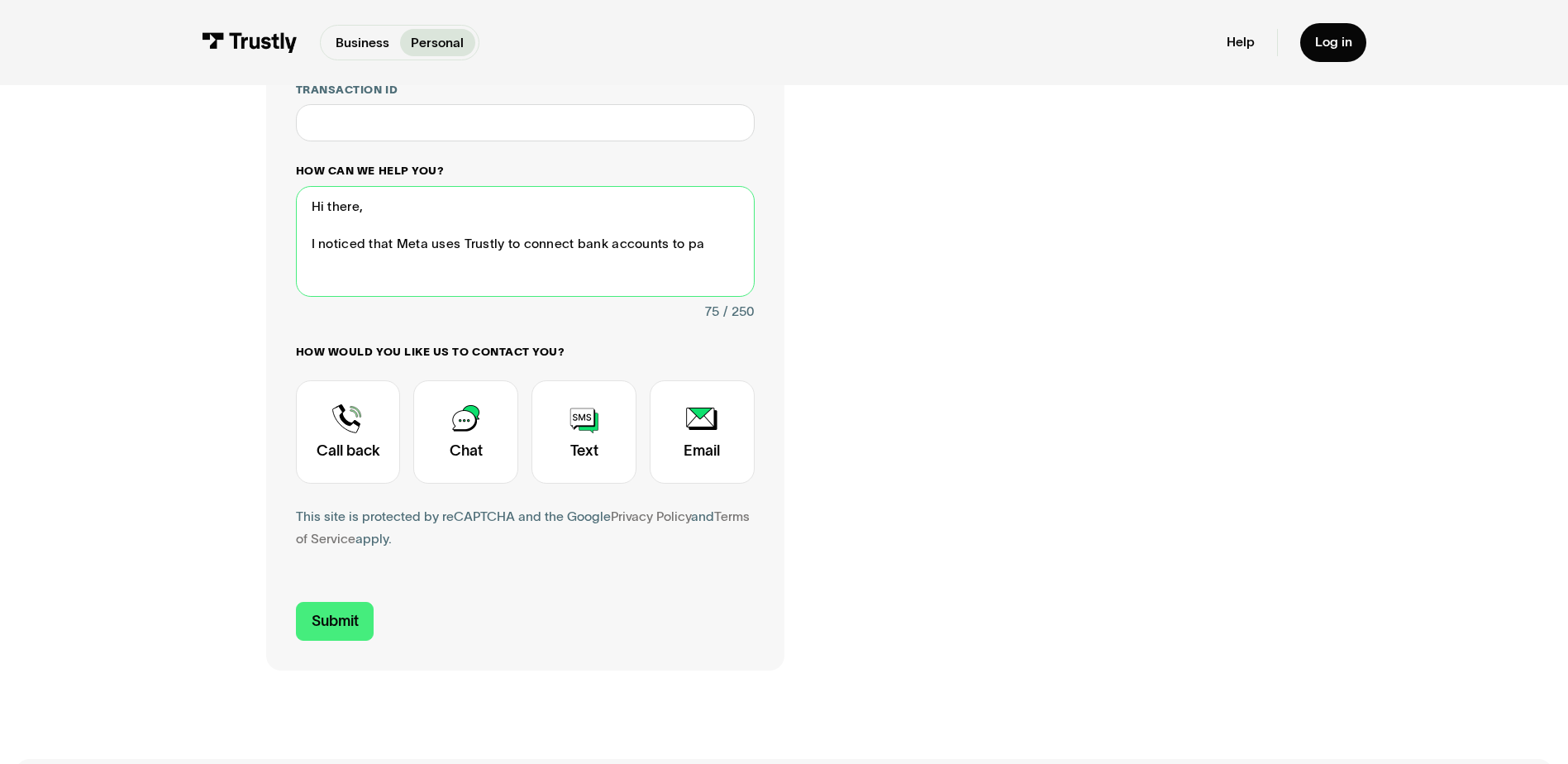
click at [645, 240] on textarea "Hi there, I noticed that Meta uses Trustly to connect bank accounts to pa" at bounding box center [524, 241] width 459 height 111
click at [690, 232] on textarea "Hi there, I noticed that Meta uses Trustly to connect bank accounts to pa" at bounding box center [524, 241] width 459 height 111
click at [733, 240] on textarea "Hi there, I noticed that Meta uses Trustly to connect bank accounts to pa" at bounding box center [524, 241] width 459 height 111
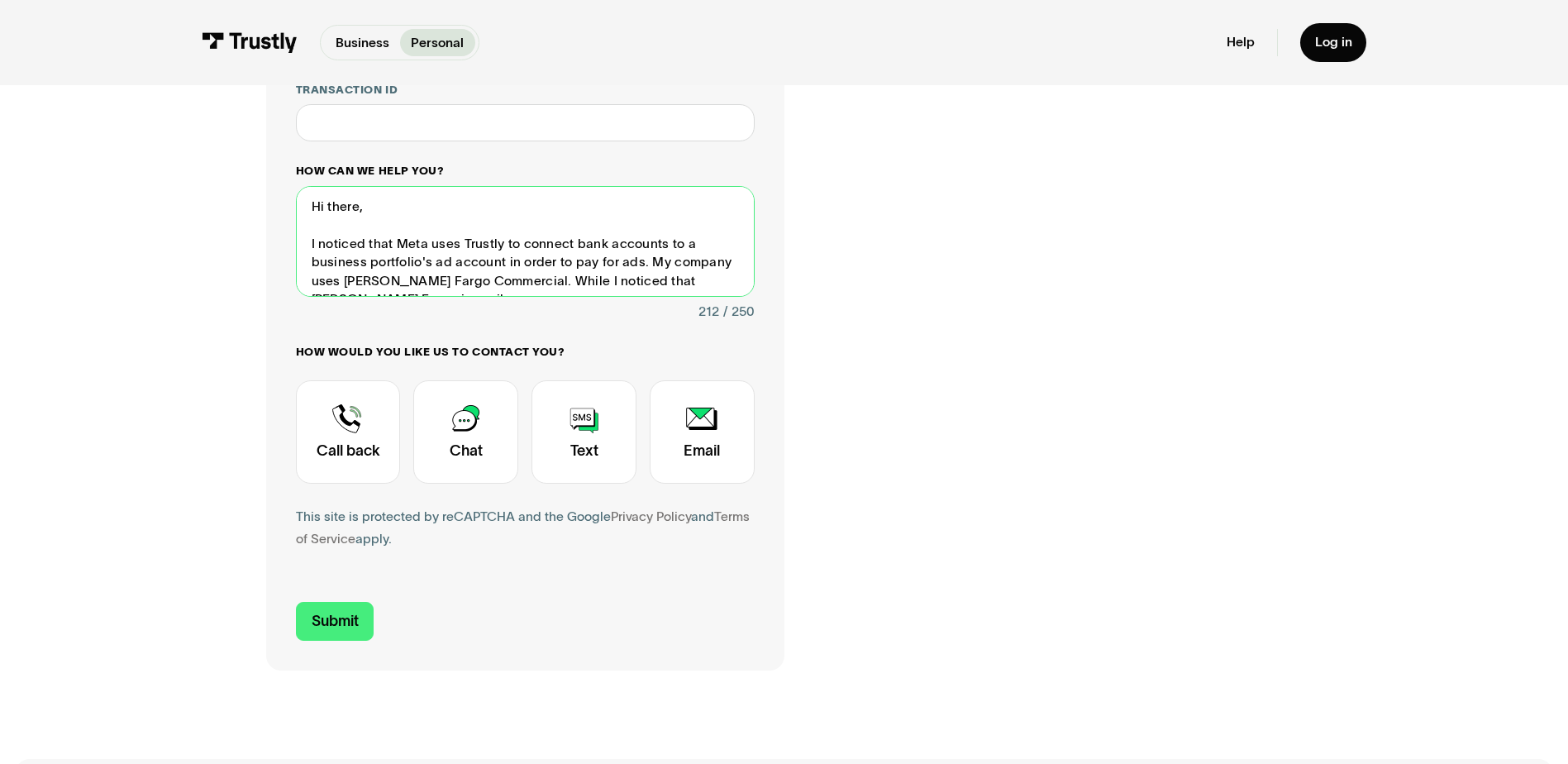
scroll to position [11, 0]
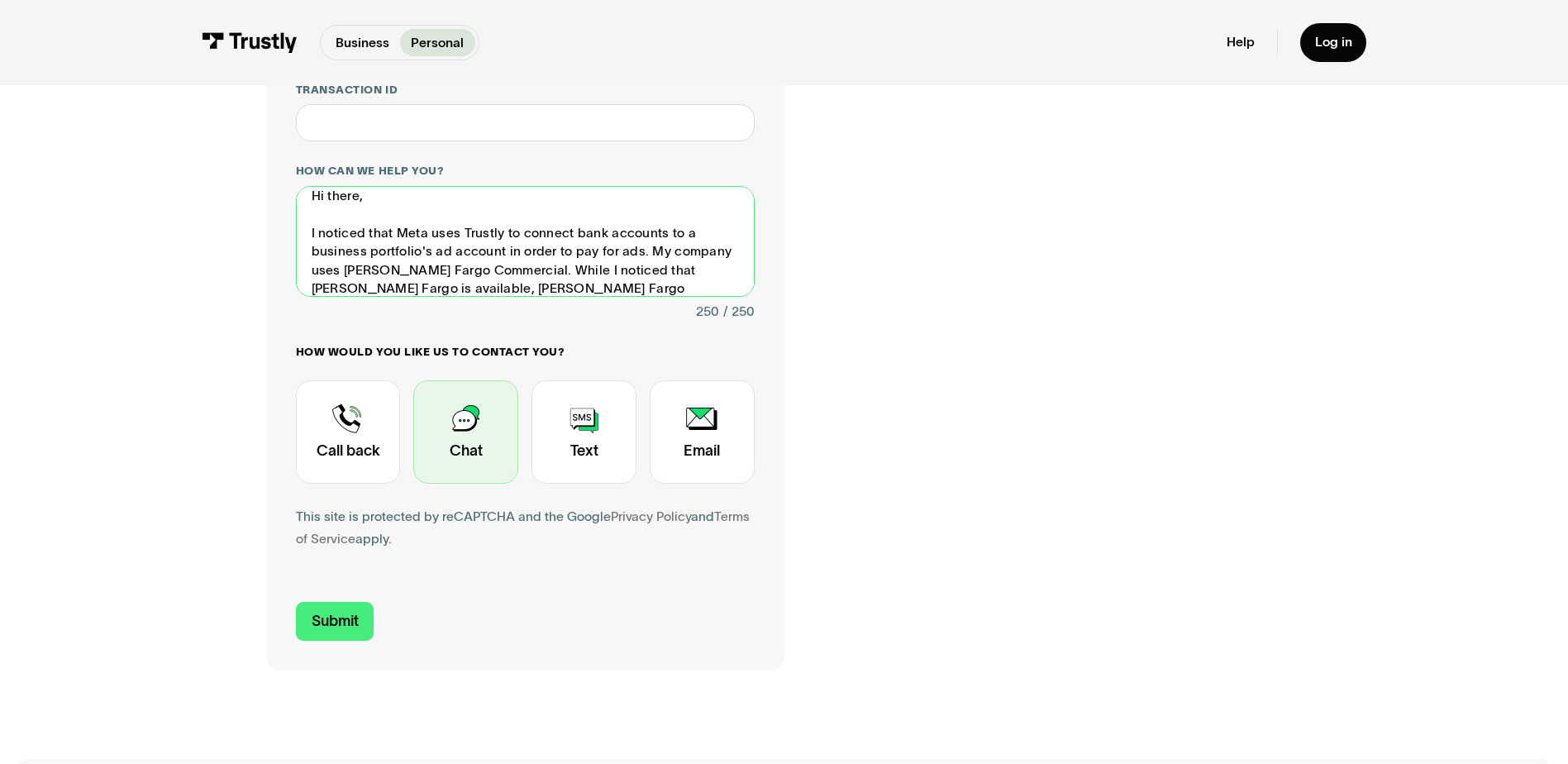
type textarea "Hi there, I noticed that Meta uses Trustly to connect bank accounts to a busine…"
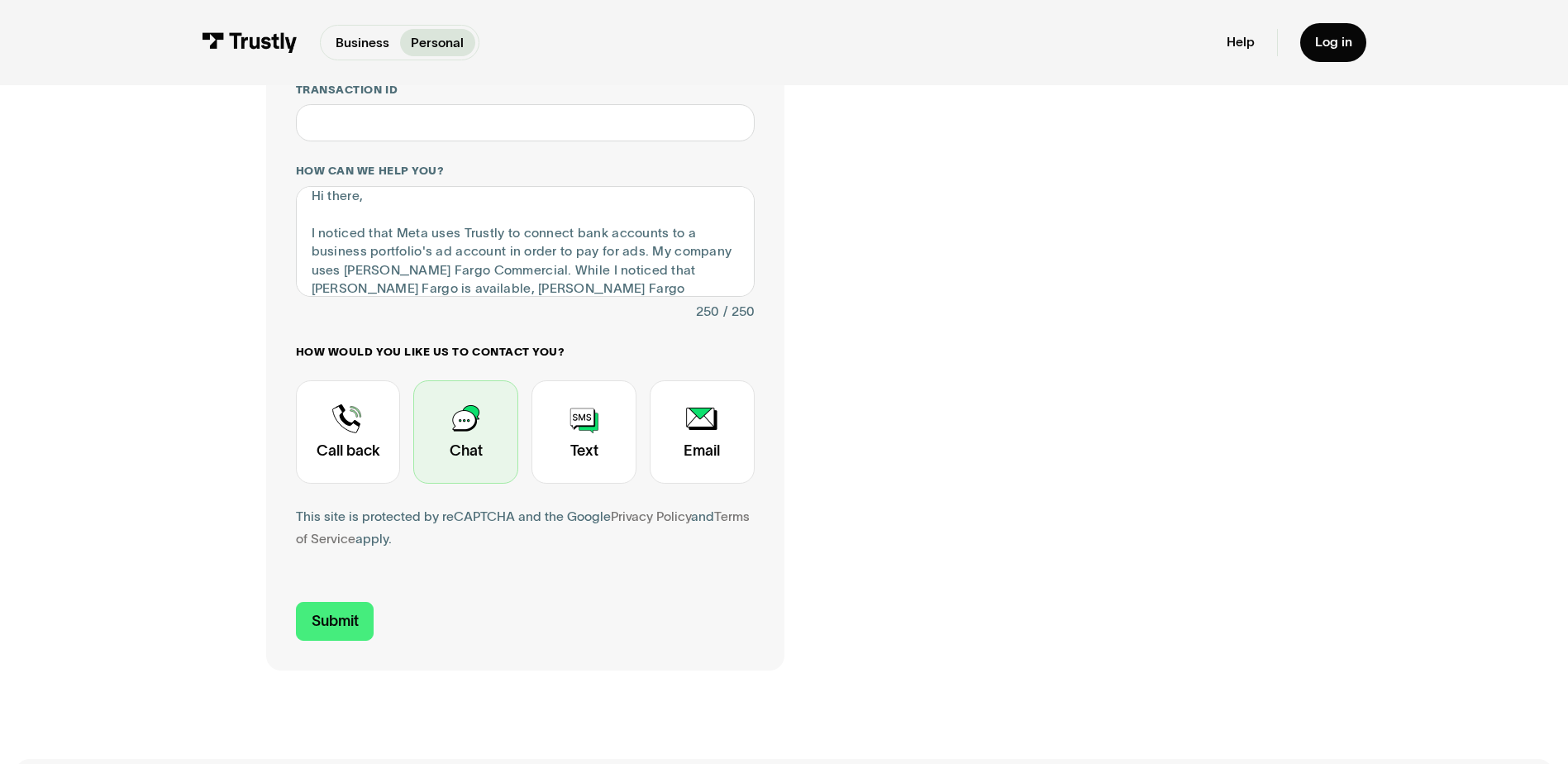
click at [465, 437] on div "Contact Trustly Support" at bounding box center [465, 431] width 105 height 103
click at [350, 619] on input "Submit" at bounding box center [335, 622] width 79 height 39
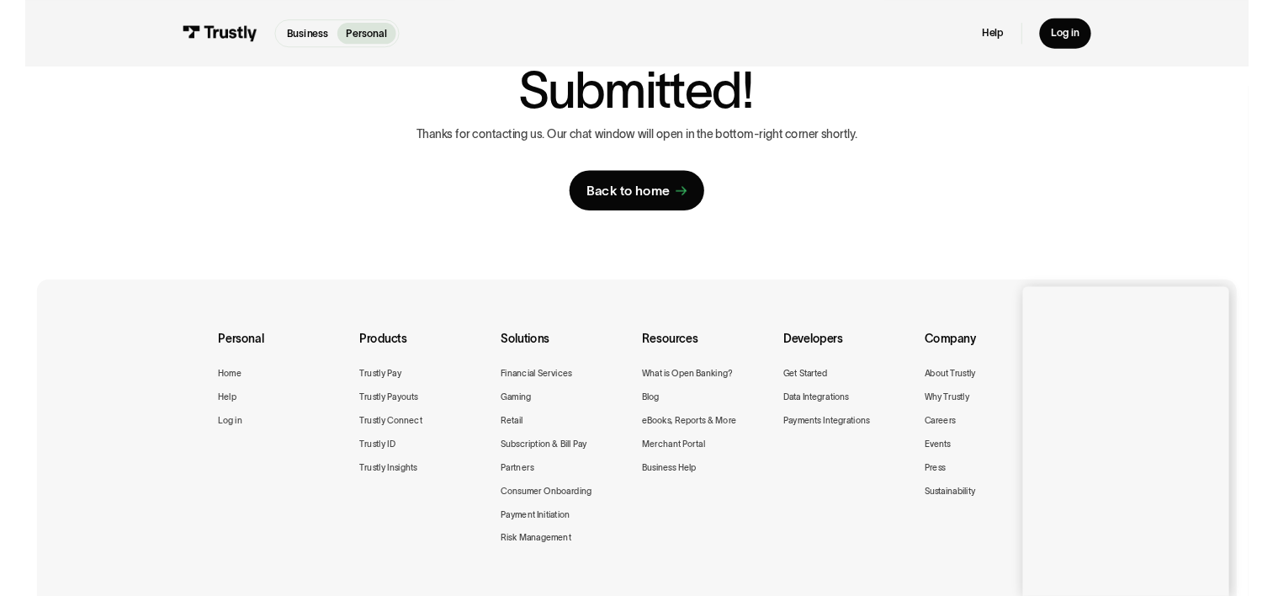
scroll to position [0, 0]
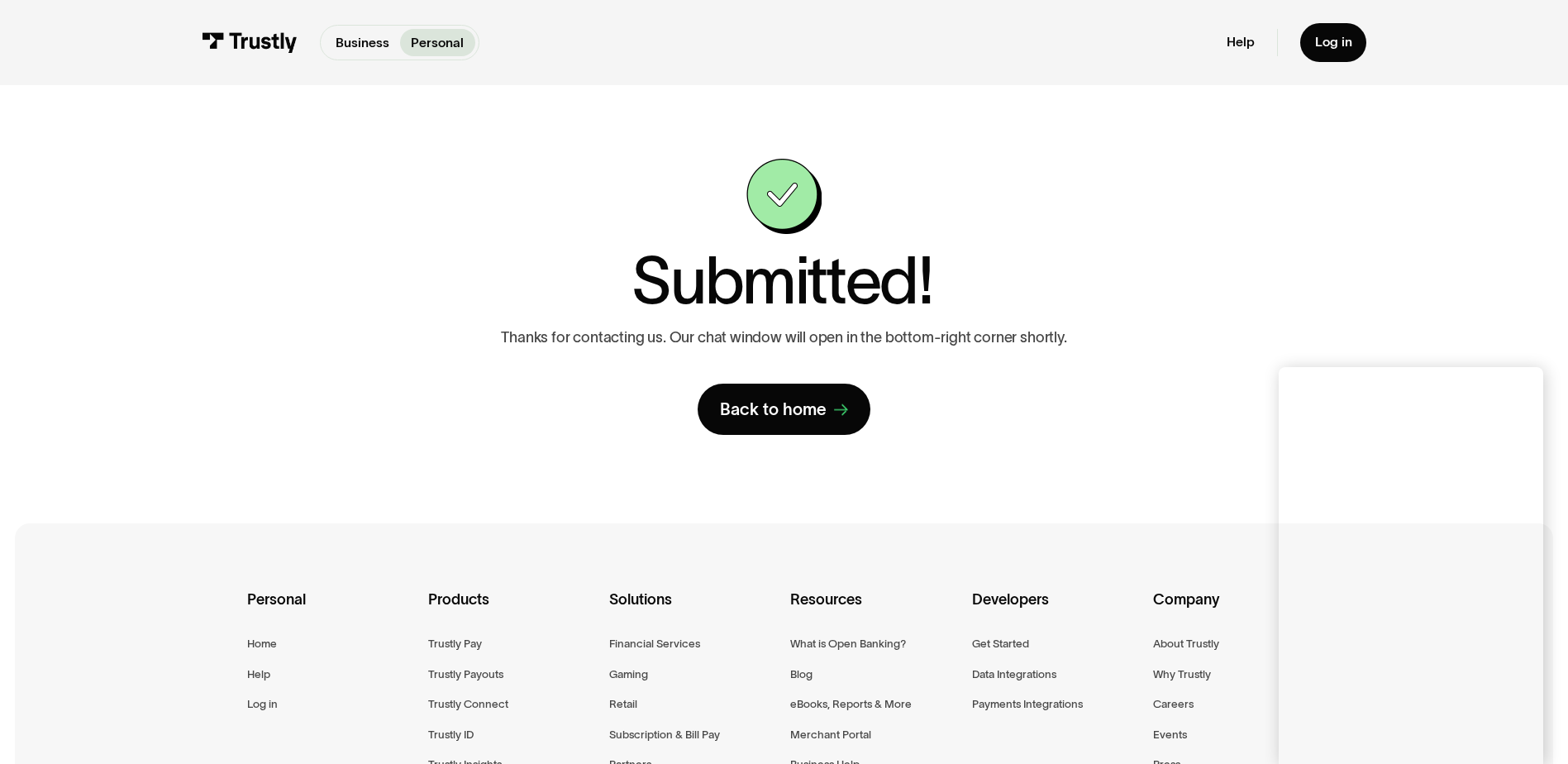
drag, startPoint x: 1172, startPoint y: 364, endPoint x: 1182, endPoint y: 368, distance: 10.8
click at [1171, 364] on div "**********" at bounding box center [784, 297] width 1036 height 275
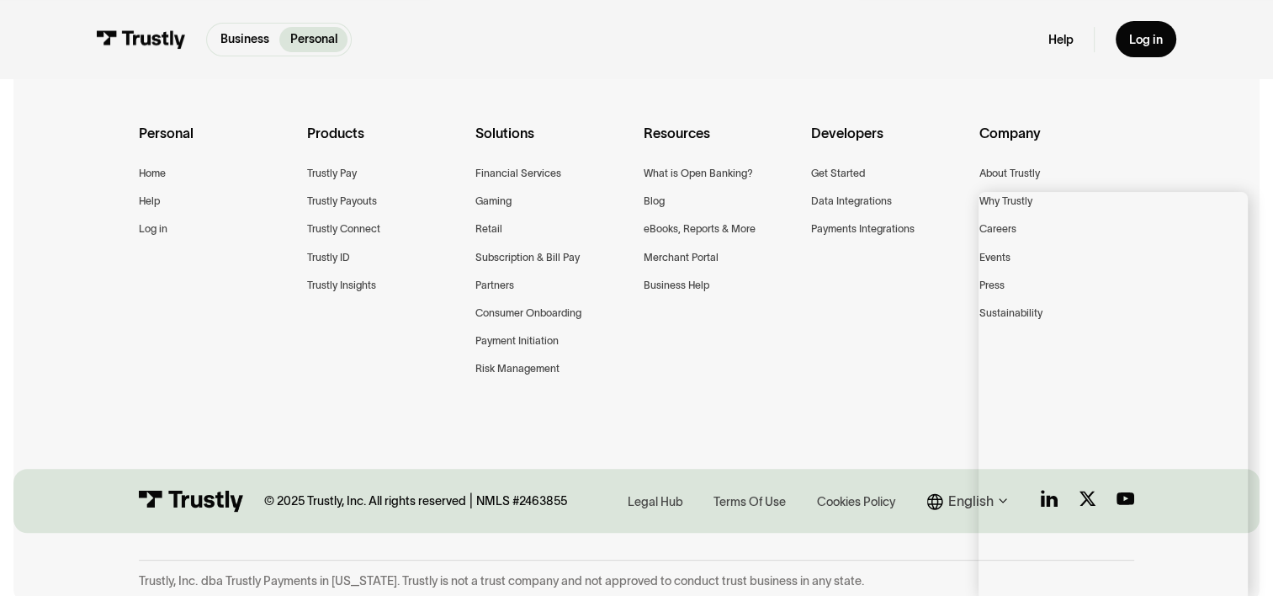
scroll to position [441, 0]
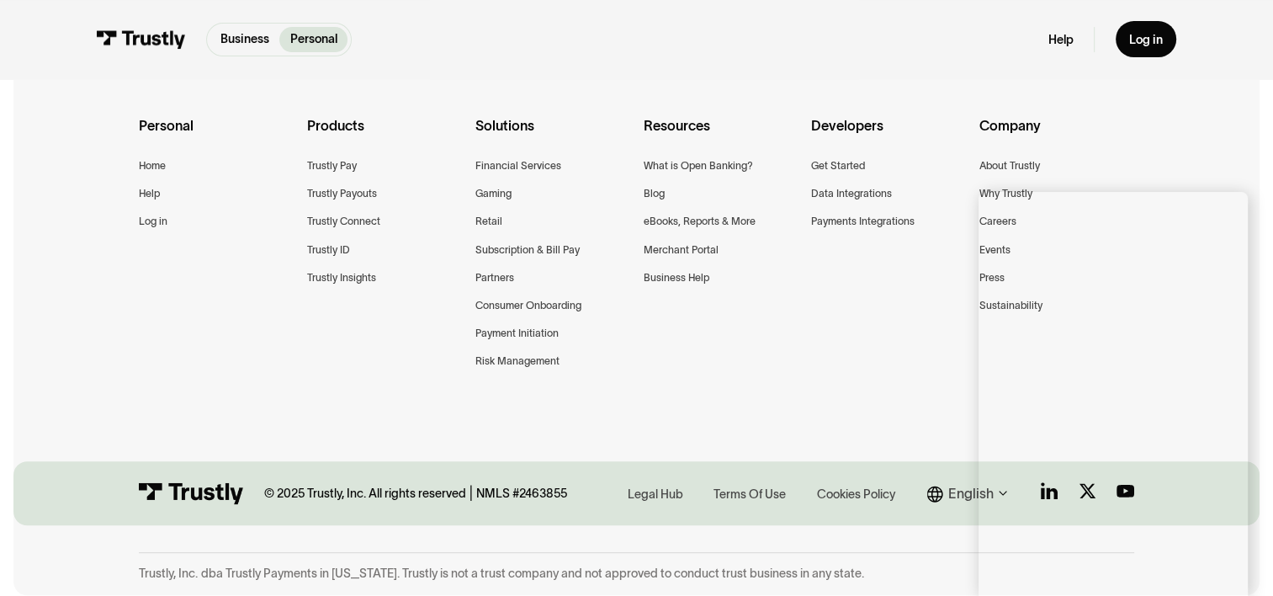
click at [848, 335] on div "Personal Home Help Log in Products Trustly Pay Trustly Payouts Trustly Connect …" at bounding box center [636, 265] width 995 height 421
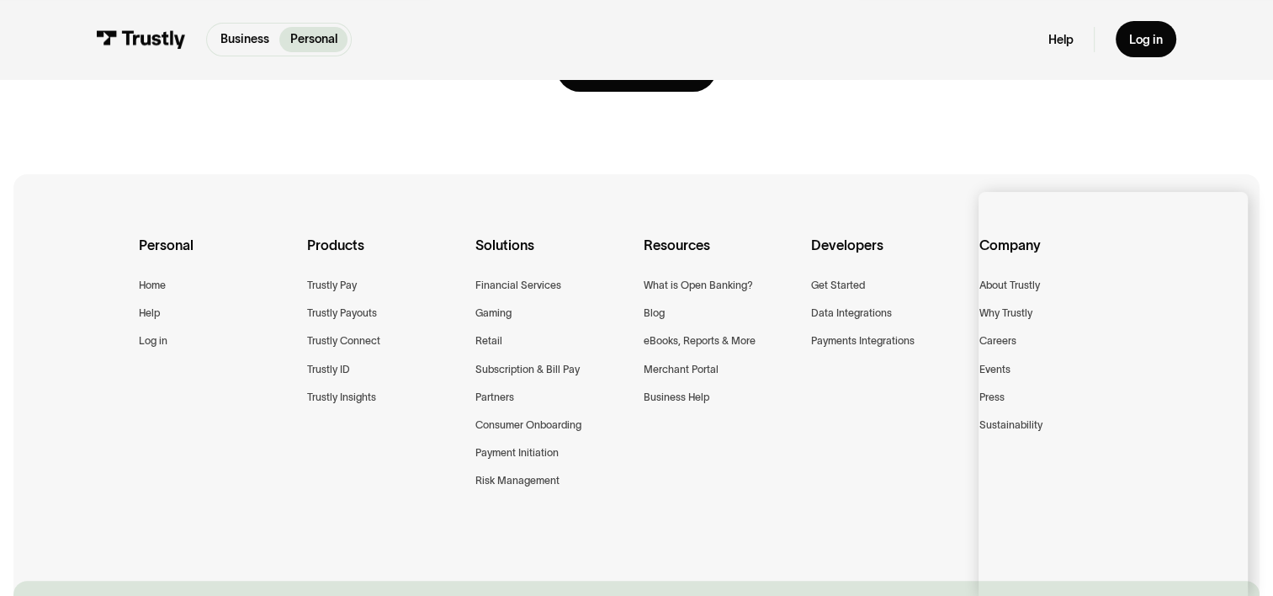
scroll to position [316, 0]
click at [885, 344] on div "Payments Integrations" at bounding box center [863, 344] width 104 height 18
